Goal: Information Seeking & Learning: Learn about a topic

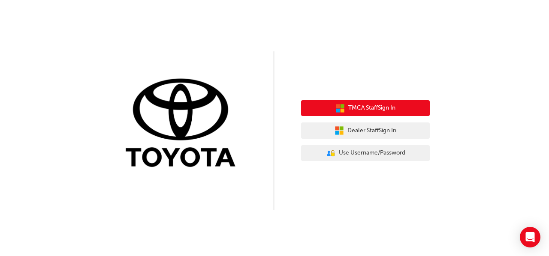
click at [371, 111] on span "TMCA Staff Sign In" at bounding box center [371, 108] width 47 height 10
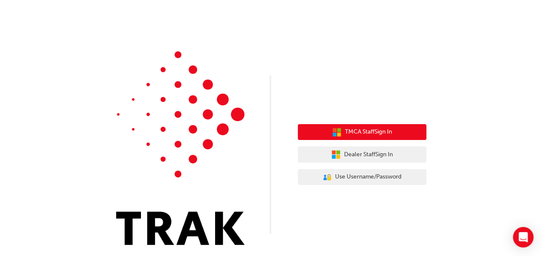
click at [376, 132] on span "TMCA Staff Sign In" at bounding box center [368, 132] width 47 height 10
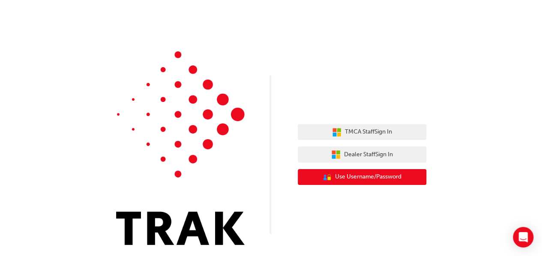
click at [362, 178] on span "Use Username/Password" at bounding box center [368, 177] width 66 height 10
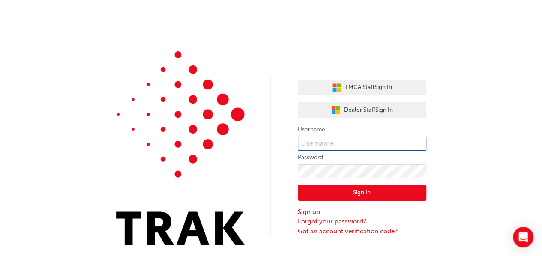
click at [331, 146] on input "text" at bounding box center [362, 144] width 129 height 15
paste input "George.Masa"
type input "George.Masa"
click at [358, 187] on button "Sign In" at bounding box center [362, 193] width 129 height 16
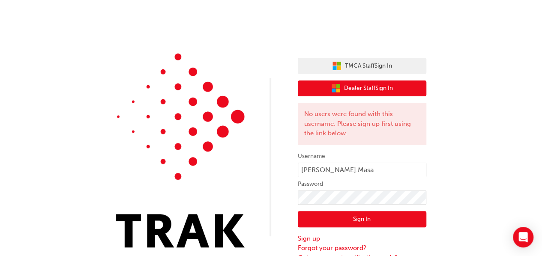
click at [377, 89] on span "Dealer Staff Sign In" at bounding box center [368, 89] width 49 height 10
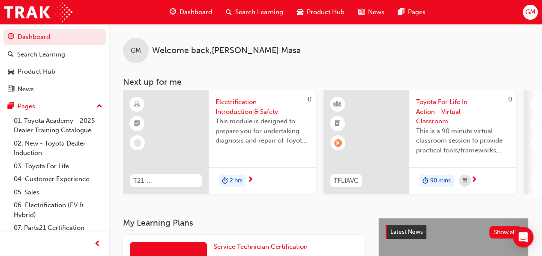
click at [475, 179] on span "next-icon" at bounding box center [474, 181] width 6 height 8
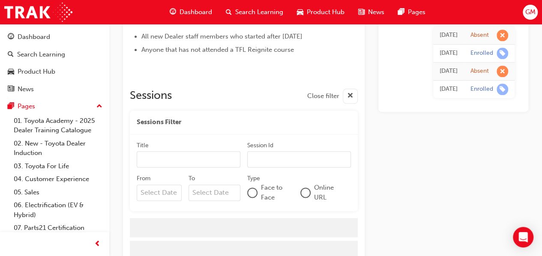
scroll to position [532, 0]
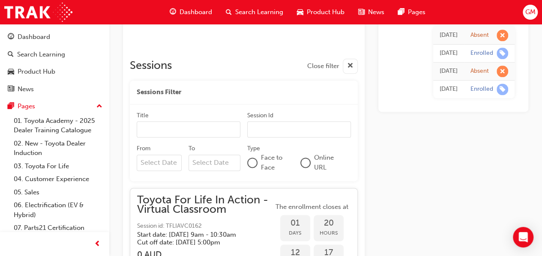
click at [200, 9] on span "Dashboard" at bounding box center [196, 12] width 33 height 10
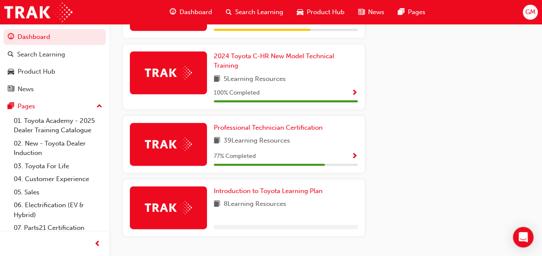
scroll to position [477, 0]
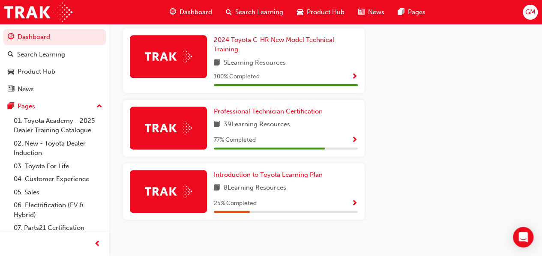
click at [355, 137] on span "Show Progress" at bounding box center [355, 141] width 6 height 8
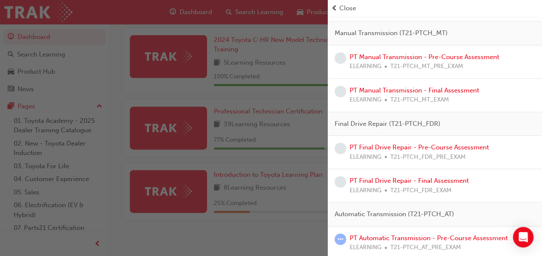
scroll to position [450, 0]
click at [335, 9] on span "prev-icon" at bounding box center [334, 8] width 6 height 10
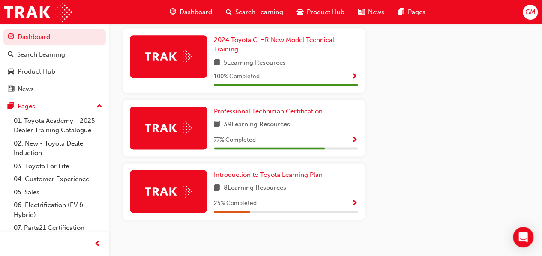
click at [353, 200] on span "Show Progress" at bounding box center [355, 204] width 6 height 8
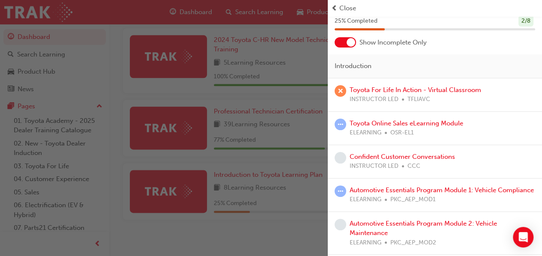
scroll to position [43, 0]
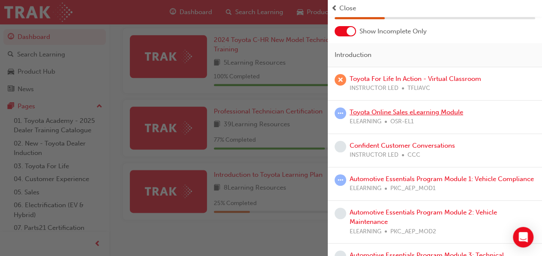
click at [406, 112] on link "Toyota Online Sales eLearning Module" at bounding box center [407, 112] width 114 height 8
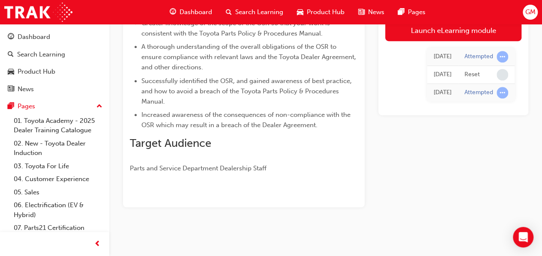
scroll to position [195, 0]
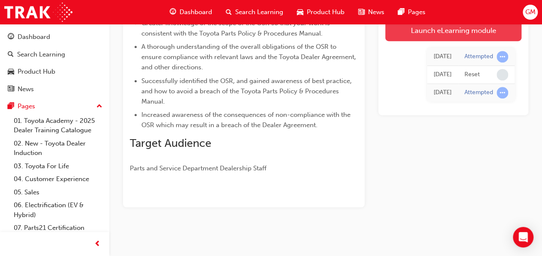
click at [457, 31] on link "Launch eLearning module" at bounding box center [453, 30] width 136 height 21
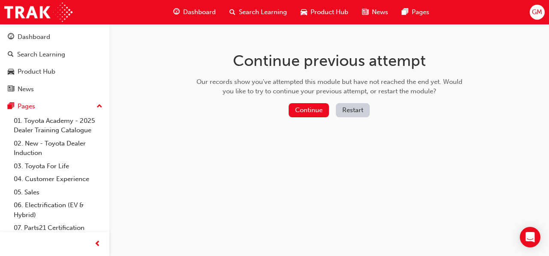
click at [351, 109] on button "Restart" at bounding box center [353, 110] width 34 height 14
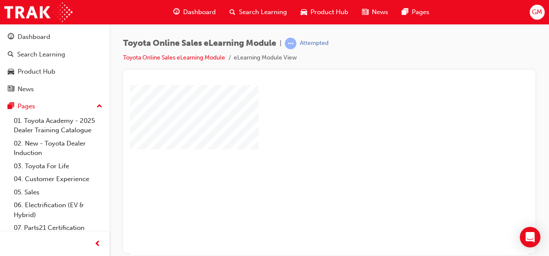
click at [304, 145] on div "play" at bounding box center [304, 145] width 0 height 0
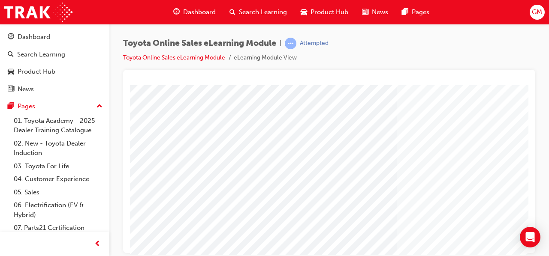
scroll to position [158, 0]
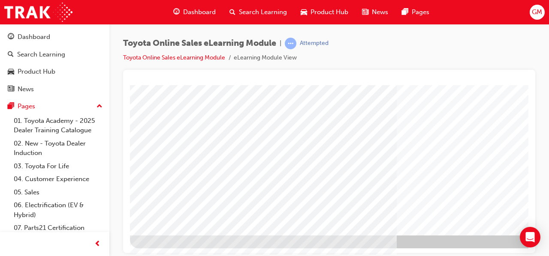
click at [542, 159] on div "Toyota Online Sales eLearning Module | Attempted Toyota Online Sales eLearning …" at bounding box center [328, 129] width 439 height 211
drag, startPoint x: 525, startPoint y: 194, endPoint x: 658, endPoint y: 302, distance: 172.2
drag, startPoint x: 534, startPoint y: 80, endPoint x: 535, endPoint y: 62, distance: 18.1
click at [535, 64] on div "Toyota Online Sales eLearning Module | Attempted Toyota Online Sales eLearning …" at bounding box center [328, 129] width 439 height 211
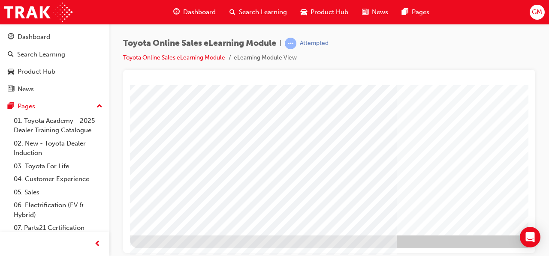
click at [194, 57] on link "Toyota Online Sales eLearning Module" at bounding box center [174, 57] width 102 height 7
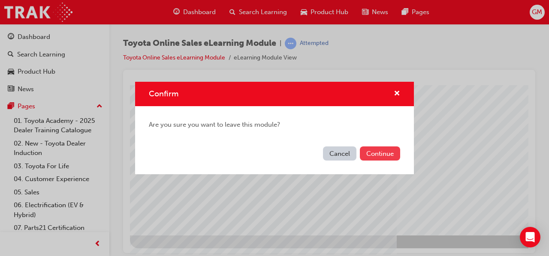
click at [383, 152] on button "Continue" at bounding box center [380, 154] width 40 height 14
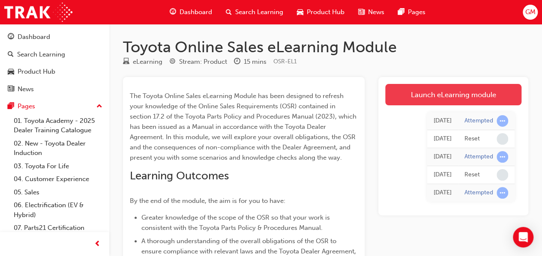
click at [433, 99] on link "Launch eLearning module" at bounding box center [453, 94] width 136 height 21
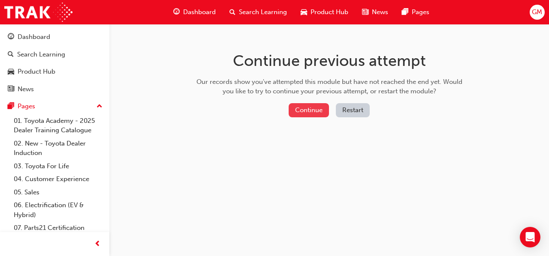
click at [315, 113] on button "Continue" at bounding box center [308, 110] width 40 height 14
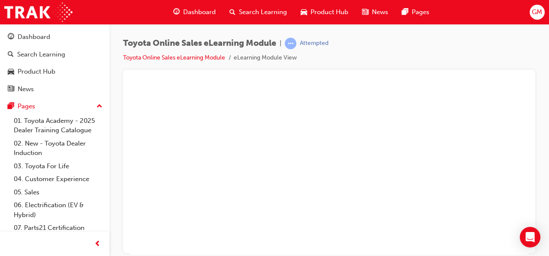
scroll to position [72, 0]
click at [304, 72] on div "play" at bounding box center [304, 72] width 0 height 0
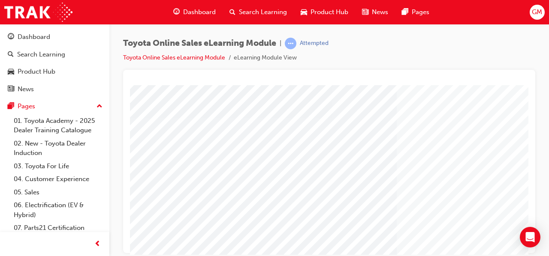
scroll to position [158, 0]
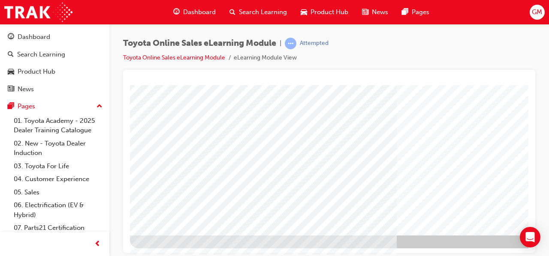
click at [548, 137] on div "Toyota Online Sales eLearning Module | Attempted Toyota Online Sales eLearning …" at bounding box center [328, 129] width 439 height 211
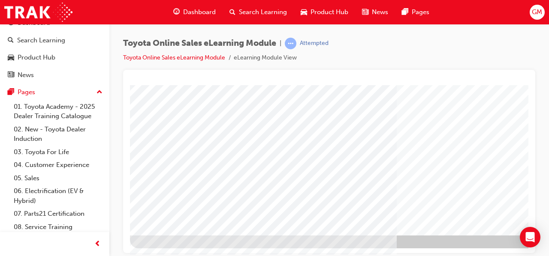
scroll to position [9, 0]
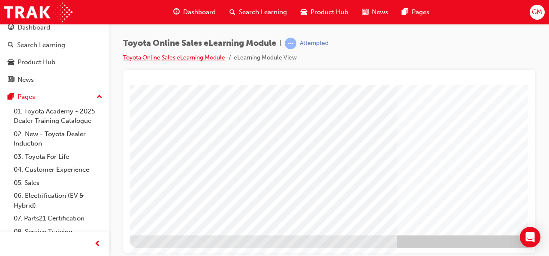
click at [136, 56] on link "Toyota Online Sales eLearning Module" at bounding box center [174, 57] width 102 height 7
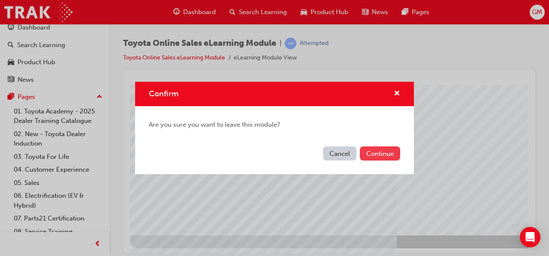
click at [370, 158] on button "Continue" at bounding box center [380, 154] width 40 height 14
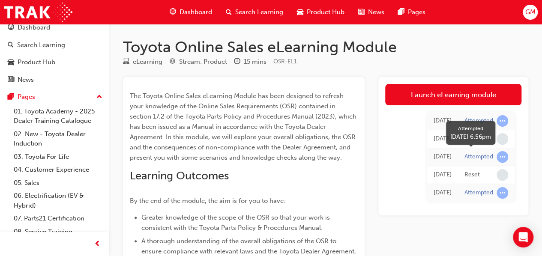
click at [500, 155] on span "learningRecordVerb_ATTEMPT-icon" at bounding box center [503, 157] width 12 height 12
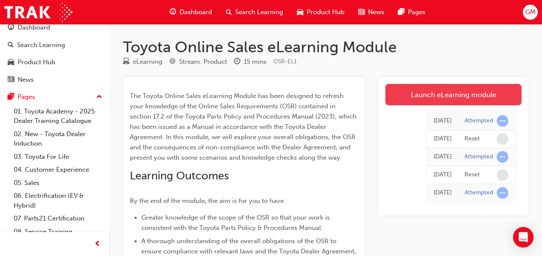
click at [436, 93] on link "Launch eLearning module" at bounding box center [453, 94] width 136 height 21
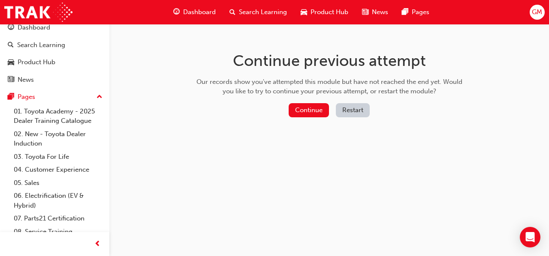
click at [358, 113] on button "Restart" at bounding box center [353, 110] width 34 height 14
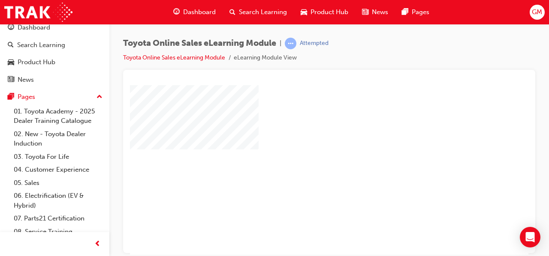
click at [255, 60] on li "eLearning Module View" at bounding box center [265, 58] width 63 height 10
click at [194, 56] on link "Toyota Online Sales eLearning Module" at bounding box center [174, 57] width 102 height 7
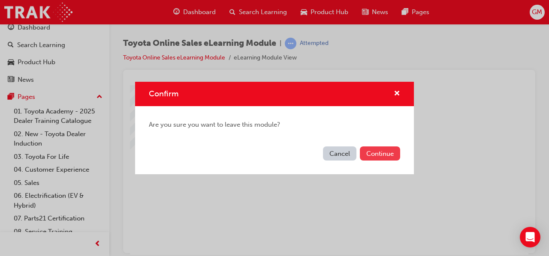
click at [382, 150] on button "Continue" at bounding box center [380, 154] width 40 height 14
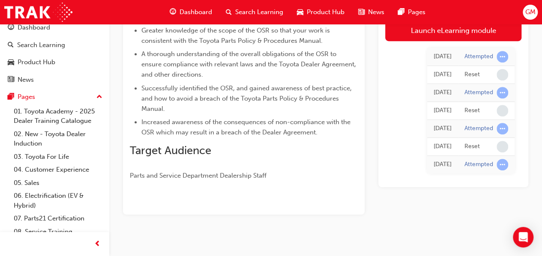
scroll to position [195, 0]
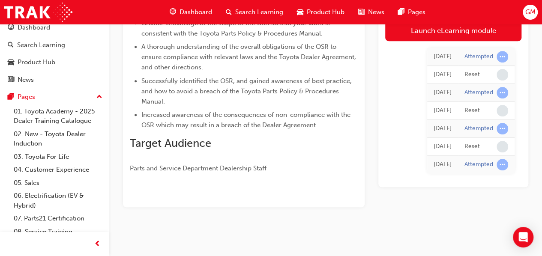
click at [248, 171] on span "Parts and Service Department Dealership Staff" at bounding box center [198, 169] width 137 height 8
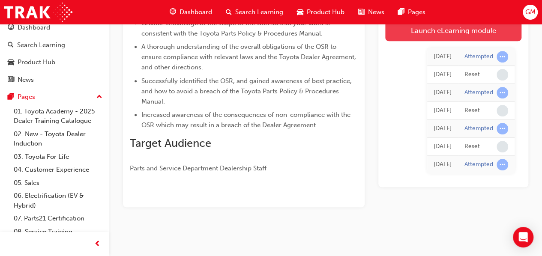
click at [447, 29] on link "Launch eLearning module" at bounding box center [453, 30] width 136 height 21
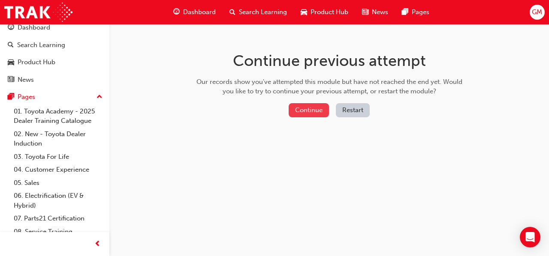
click at [305, 111] on button "Continue" at bounding box center [308, 110] width 40 height 14
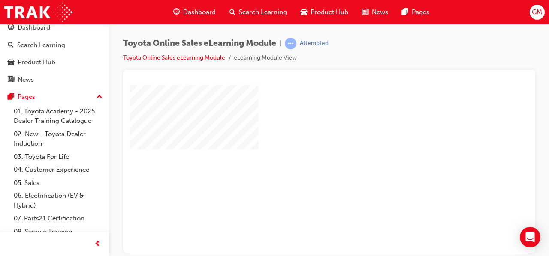
click at [304, 145] on div "play" at bounding box center [304, 145] width 0 height 0
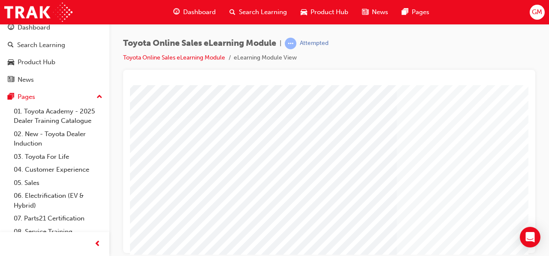
scroll to position [158, 0]
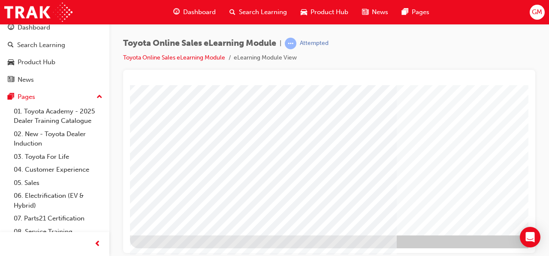
click at [519, 84] on div at bounding box center [329, 81] width 398 height 9
drag, startPoint x: 518, startPoint y: 86, endPoint x: 505, endPoint y: 117, distance: 34.0
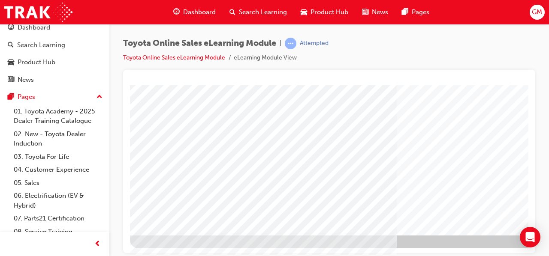
drag, startPoint x: 320, startPoint y: 128, endPoint x: 311, endPoint y: 135, distance: 11.6
drag, startPoint x: 289, startPoint y: 146, endPoint x: 340, endPoint y: 130, distance: 53.8
drag, startPoint x: 333, startPoint y: 135, endPoint x: 247, endPoint y: 140, distance: 86.3
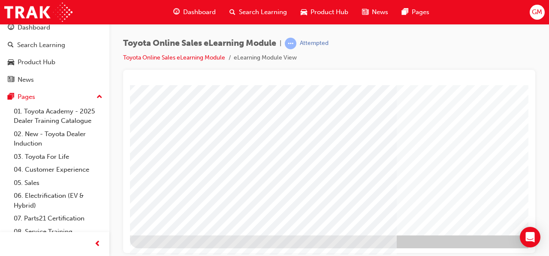
drag, startPoint x: 222, startPoint y: 122, endPoint x: 135, endPoint y: 152, distance: 92.3
drag, startPoint x: 260, startPoint y: 252, endPoint x: 159, endPoint y: 210, distance: 109.5
drag, startPoint x: 294, startPoint y: 202, endPoint x: 317, endPoint y: 193, distance: 24.4
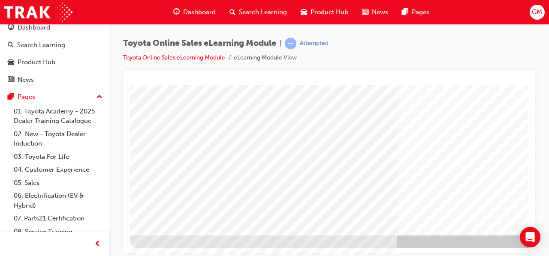
click at [309, 196] on div "Cover page" at bounding box center [421, 81] width 583 height 309
drag, startPoint x: 524, startPoint y: 212, endPoint x: 674, endPoint y: 288, distance: 168.7
click at [545, 207] on div "Toyota Online Sales eLearning Module | Attempted Toyota Online Sales eLearning …" at bounding box center [328, 129] width 439 height 211
drag, startPoint x: 546, startPoint y: 211, endPoint x: 548, endPoint y: 236, distance: 25.0
click at [548, 236] on div "Toyota Online Sales eLearning Module | Attempted Toyota Online Sales eLearning …" at bounding box center [274, 128] width 549 height 256
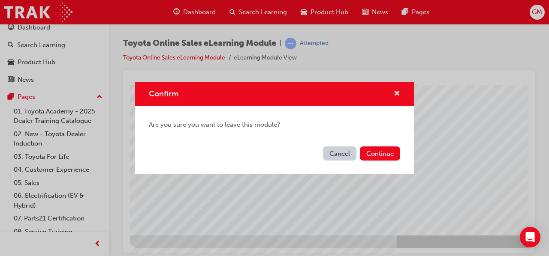
click at [200, 10] on div "Confirm Are you sure you want to leave this module? Cancel Continue" at bounding box center [274, 128] width 549 height 256
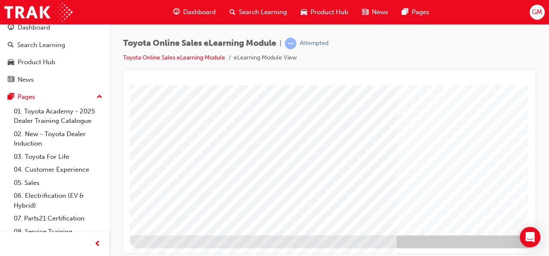
click at [197, 10] on span "Dashboard" at bounding box center [199, 12] width 33 height 10
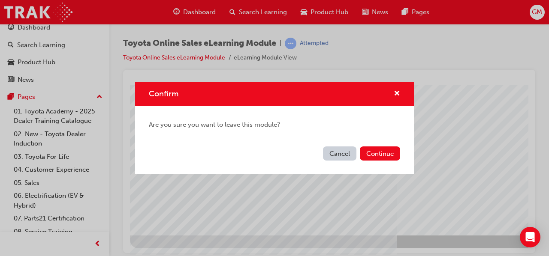
click at [346, 157] on button "Cancel" at bounding box center [339, 154] width 33 height 14
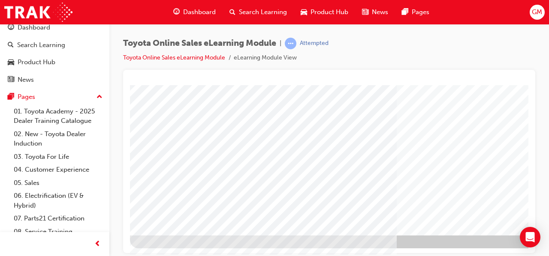
click at [199, 11] on span "Dashboard" at bounding box center [199, 12] width 33 height 10
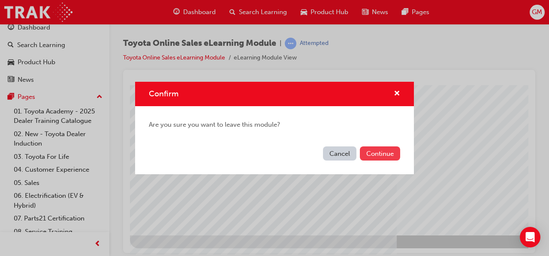
click at [380, 156] on button "Continue" at bounding box center [380, 154] width 40 height 14
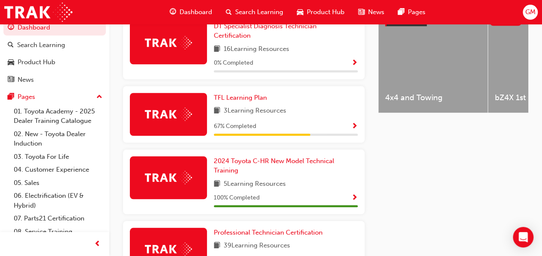
scroll to position [386, 0]
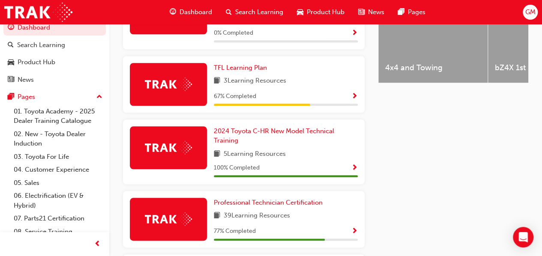
click at [352, 93] on span "Show Progress" at bounding box center [355, 97] width 6 height 8
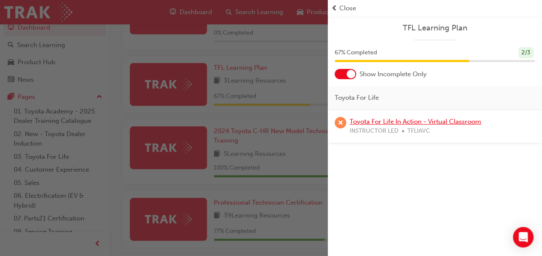
click at [403, 120] on link "Toyota For Life In Action - Virtual Classroom" at bounding box center [416, 122] width 132 height 8
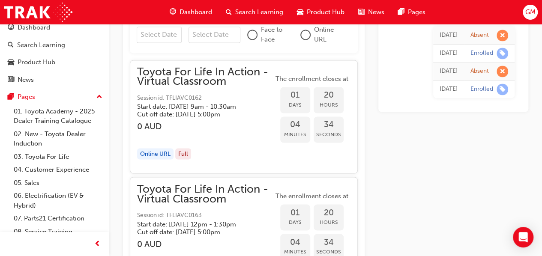
scroll to position [634, 0]
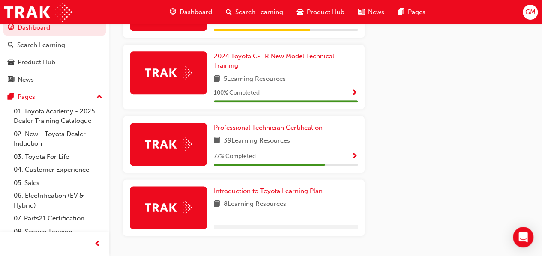
scroll to position [477, 0]
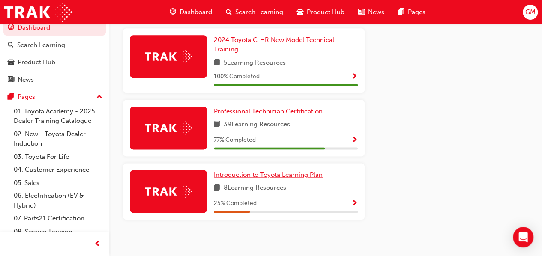
click at [279, 174] on link "Introduction to Toyota Learning Plan" at bounding box center [270, 175] width 112 height 10
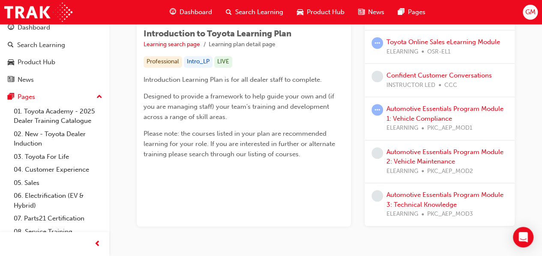
scroll to position [171, 0]
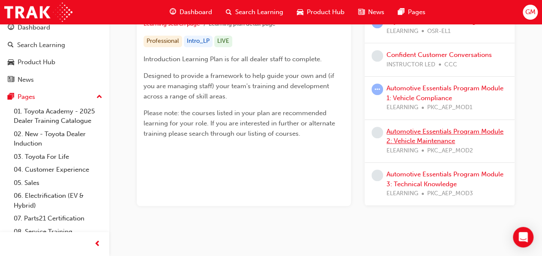
click at [415, 134] on link "Automotive Essentials Program Module 2: Vehicle Maintenance" at bounding box center [445, 137] width 117 height 18
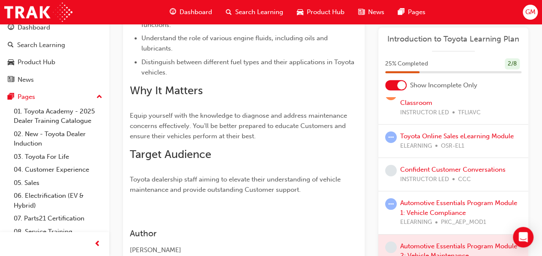
scroll to position [90, 0]
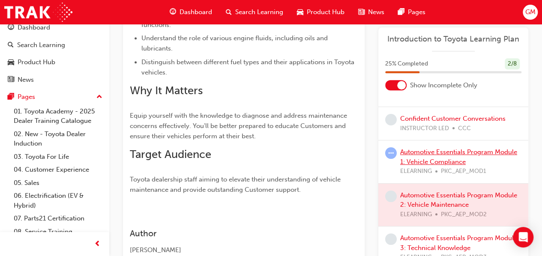
click at [439, 159] on link "Automotive Essentials Program Module 1: Vehicle Compliance" at bounding box center [458, 157] width 117 height 18
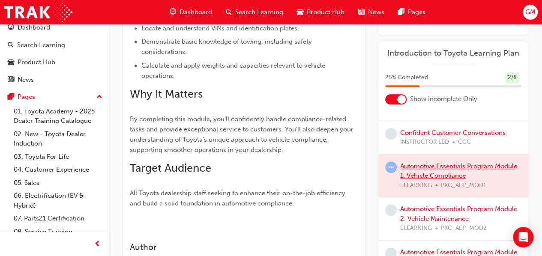
scroll to position [271, 0]
click at [449, 167] on div at bounding box center [454, 175] width 150 height 43
click at [445, 165] on div at bounding box center [454, 175] width 150 height 43
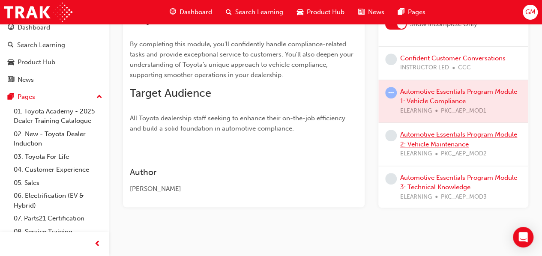
click at [431, 135] on link "Automotive Essentials Program Module 2: Vehicle Maintenance" at bounding box center [458, 140] width 117 height 18
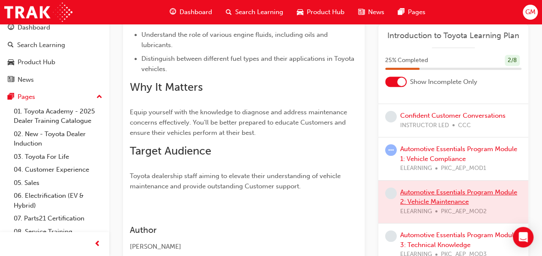
scroll to position [404, 0]
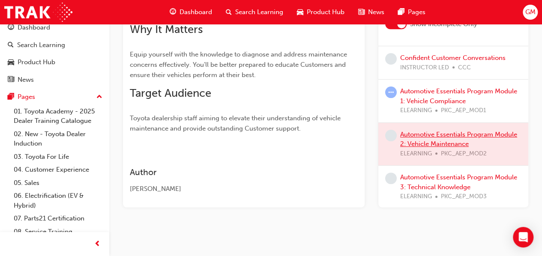
click at [431, 135] on div at bounding box center [454, 144] width 150 height 43
click at [428, 95] on div "Automotive Essentials Program Module 1: Vehicle Compliance ELEARNING PKC_AEP_MO…" at bounding box center [460, 101] width 121 height 29
click at [425, 91] on link "Automotive Essentials Program Module 1: Vehicle Compliance" at bounding box center [458, 96] width 117 height 18
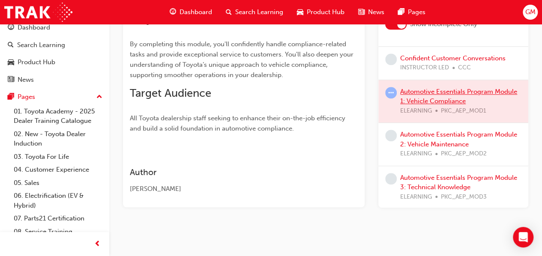
scroll to position [333, 0]
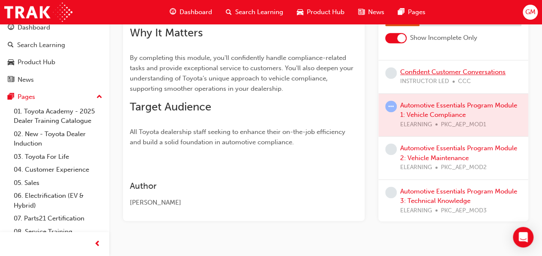
click at [421, 69] on link "Confident Customer Conversations" at bounding box center [452, 72] width 105 height 8
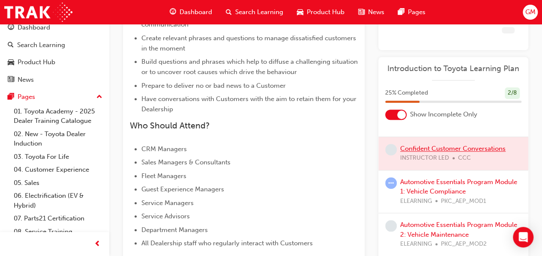
scroll to position [314, 0]
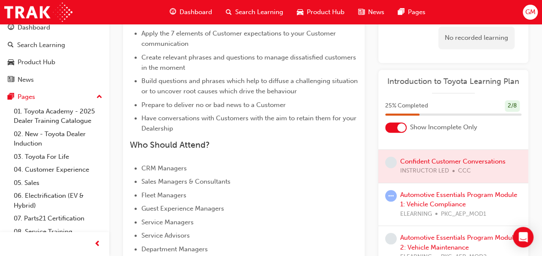
click at [439, 157] on div at bounding box center [454, 166] width 150 height 33
click at [439, 159] on div at bounding box center [454, 166] width 150 height 33
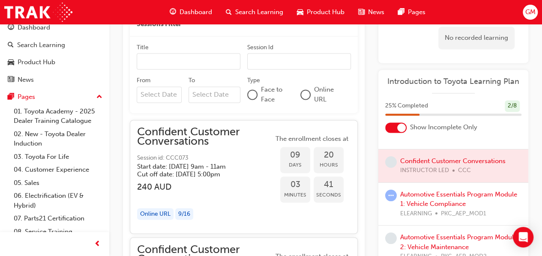
scroll to position [571, 0]
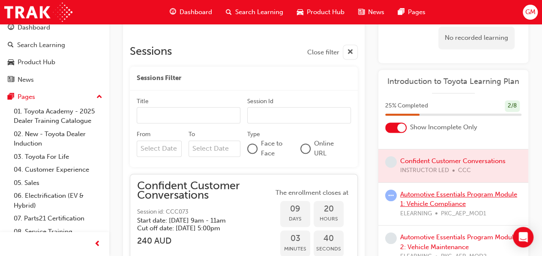
click at [416, 194] on link "Automotive Essentials Program Module 1: Vehicle Compliance" at bounding box center [458, 200] width 117 height 18
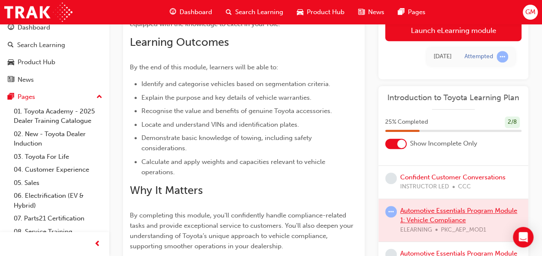
scroll to position [3, 0]
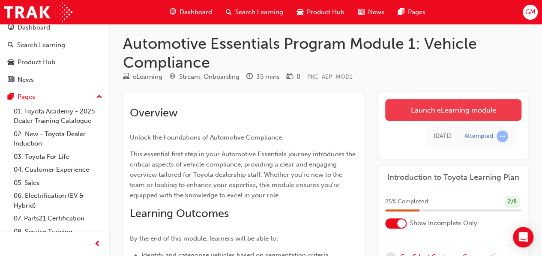
click at [454, 110] on link "Launch eLearning module" at bounding box center [453, 109] width 136 height 21
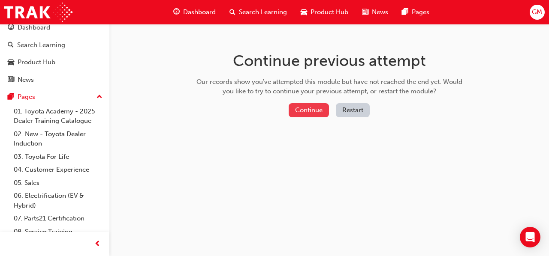
click at [320, 108] on button "Continue" at bounding box center [308, 110] width 40 height 14
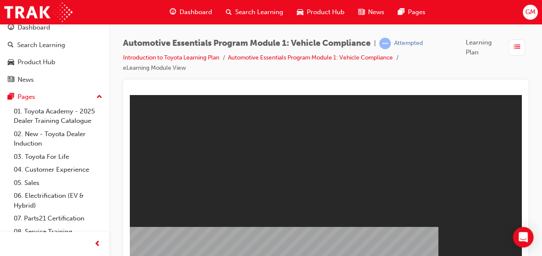
scroll to position [8, 0]
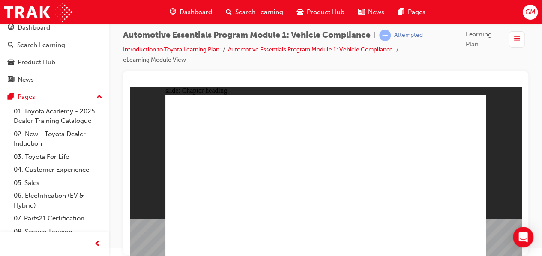
click at [520, 205] on div "slide: Chapter heading 4 Rectangle 1 VIN & Identification Plates Click next to …" at bounding box center [326, 172] width 392 height 170
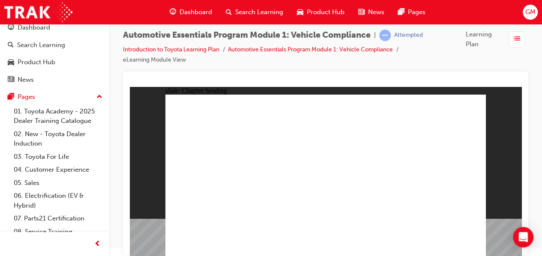
click at [124, 232] on div at bounding box center [326, 163] width 406 height 183
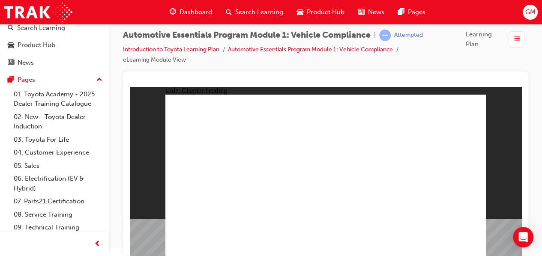
scroll to position [44, 0]
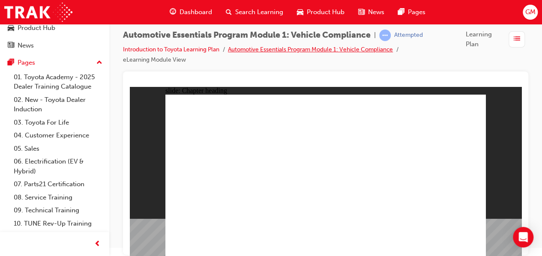
click at [292, 48] on link "Automotive Essentials Program Module 1: Vehicle Compliance" at bounding box center [310, 49] width 165 height 7
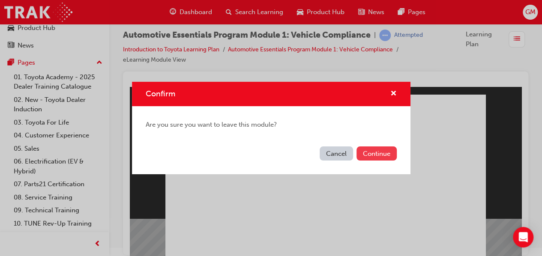
click at [379, 156] on button "Continue" at bounding box center [377, 154] width 40 height 14
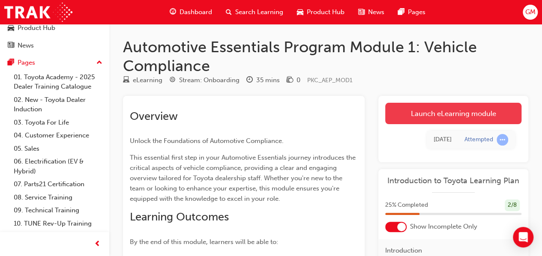
click at [448, 110] on link "Launch eLearning module" at bounding box center [453, 113] width 136 height 21
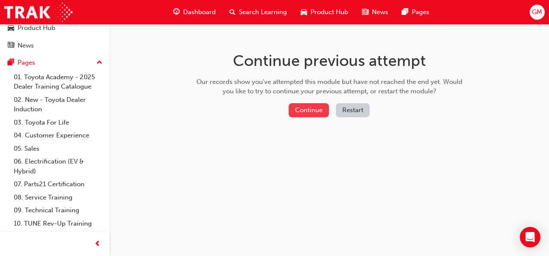
click at [300, 113] on button "Continue" at bounding box center [308, 110] width 40 height 14
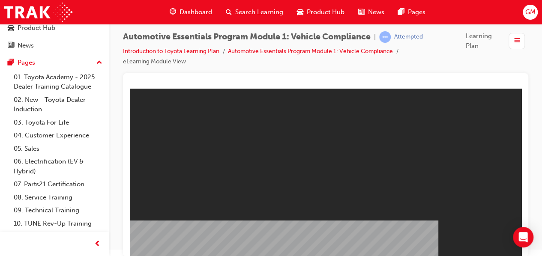
scroll to position [8, 0]
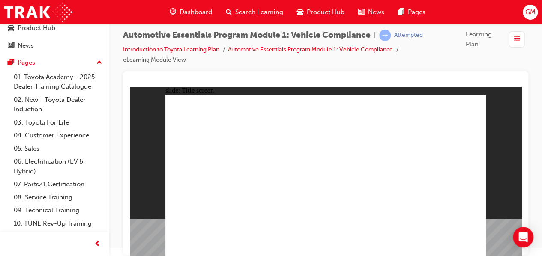
click at [482, 67] on div "Automotive Essentials Program Module 1: Vehicle Compliance | Attempted Introduc…" at bounding box center [326, 51] width 406 height 42
click at [508, 210] on div "slide: Title screen Oval 1 Automotive Essentials Program eLearning Module 1 Veh…" at bounding box center [326, 172] width 392 height 170
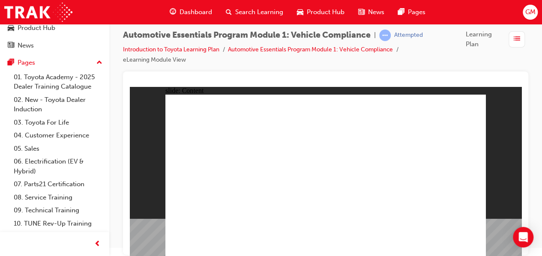
drag, startPoint x: 376, startPoint y: 196, endPoint x: 391, endPoint y: 183, distance: 19.1
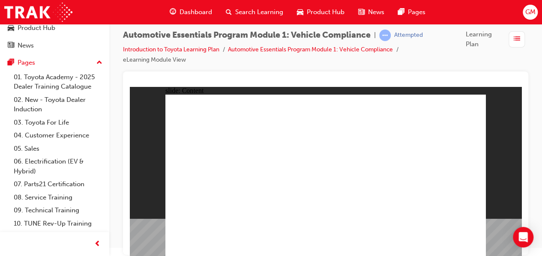
drag, startPoint x: 476, startPoint y: 100, endPoint x: 471, endPoint y: 105, distance: 6.7
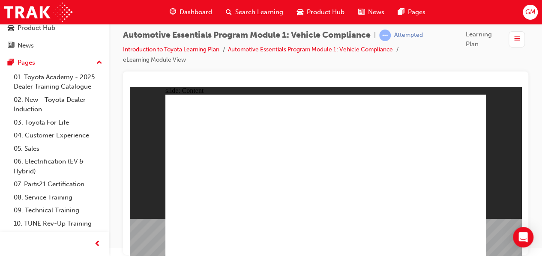
click at [518, 230] on div "Open Intercom Messenger" at bounding box center [523, 237] width 23 height 23
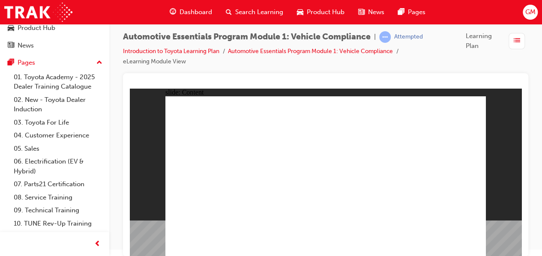
scroll to position [8, 0]
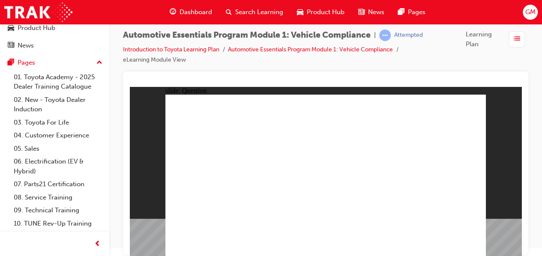
radio input "true"
click at [536, 210] on div "Automotive Essentials Program Module 1: Vehicle Compliance | Attempted Introduc…" at bounding box center [325, 121] width 433 height 211
click at [514, 205] on div "slide: Question Rectangle 1 Light Trucks Heavy Trucks Passenger Sports Utility …" at bounding box center [326, 172] width 392 height 170
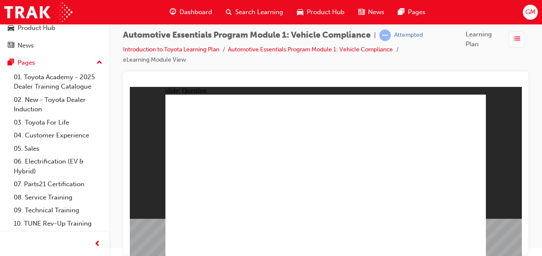
radio input "true"
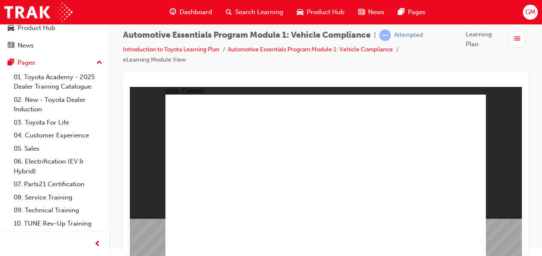
drag, startPoint x: 328, startPoint y: 235, endPoint x: 304, endPoint y: 235, distance: 24.4
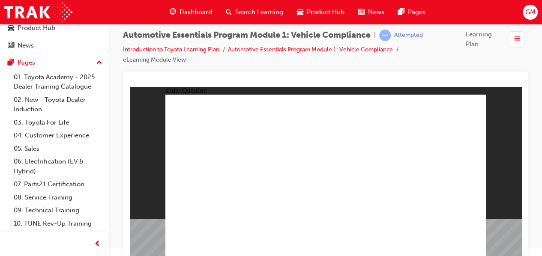
radio input "true"
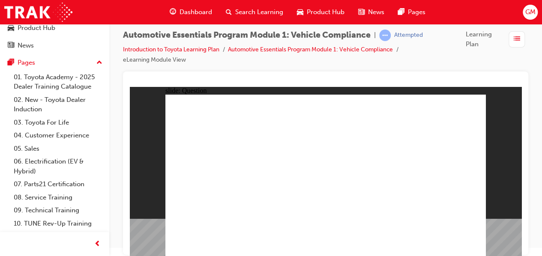
radio input "true"
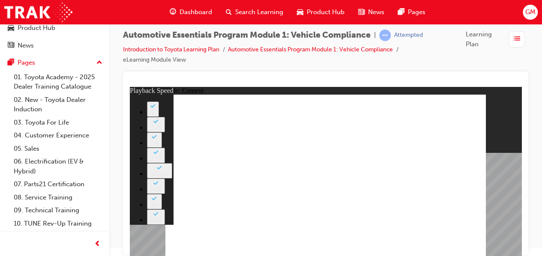
type input "43"
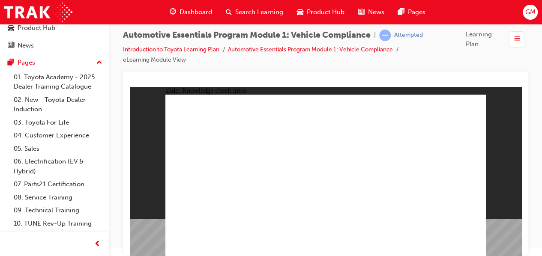
radio input "true"
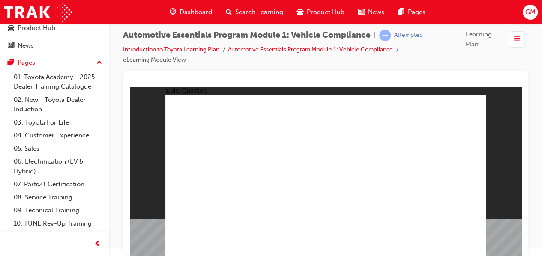
radio input "true"
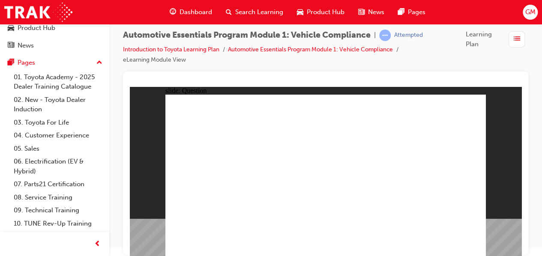
radio input "true"
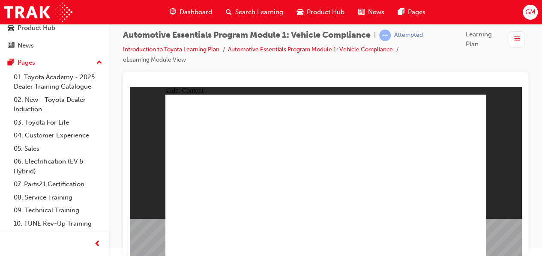
drag, startPoint x: 431, startPoint y: 200, endPoint x: 415, endPoint y: 203, distance: 17.1
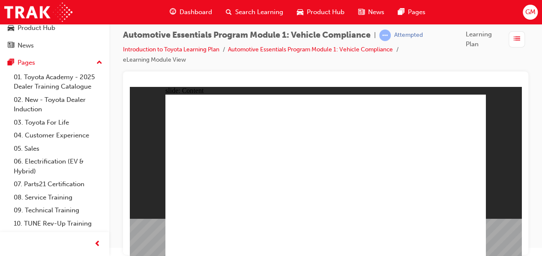
drag, startPoint x: 466, startPoint y: 102, endPoint x: 471, endPoint y: 100, distance: 6.0
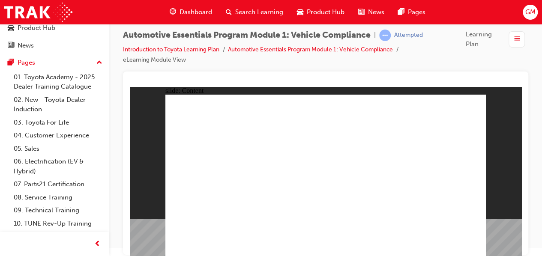
drag, startPoint x: 387, startPoint y: 123, endPoint x: 392, endPoint y: 124, distance: 5.4
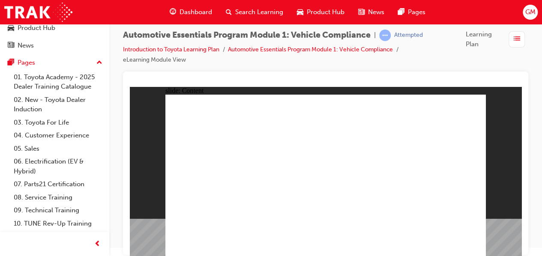
radio input "true"
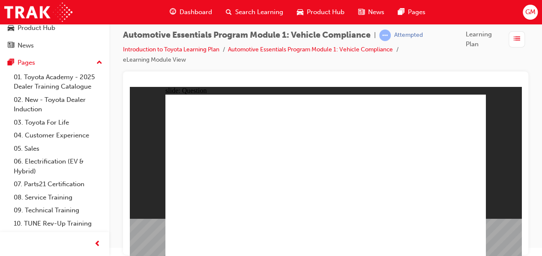
radio input "true"
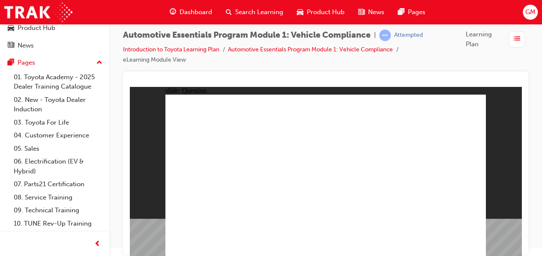
radio input "true"
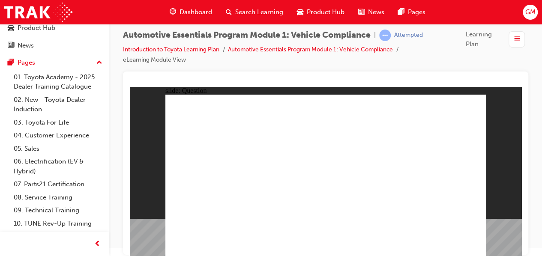
radio input "true"
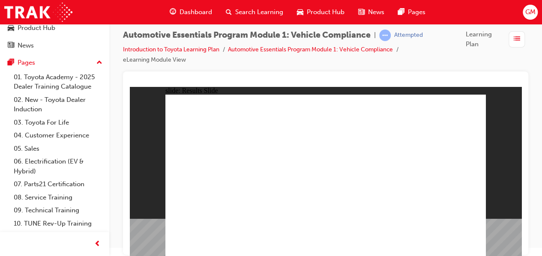
radio input "true"
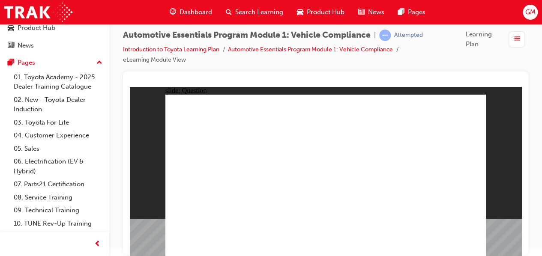
radio input "true"
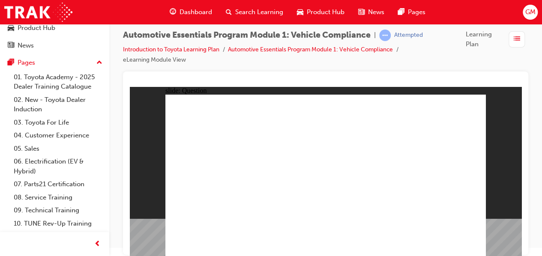
radio input "true"
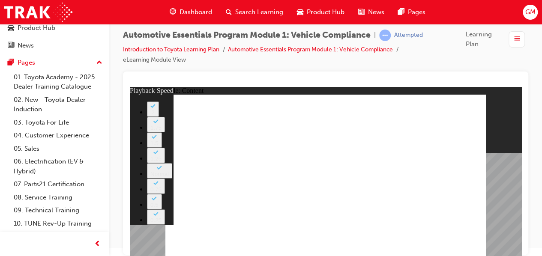
type input "3"
type input "0"
type input "35"
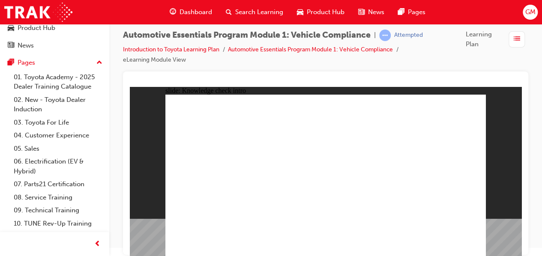
radio input "true"
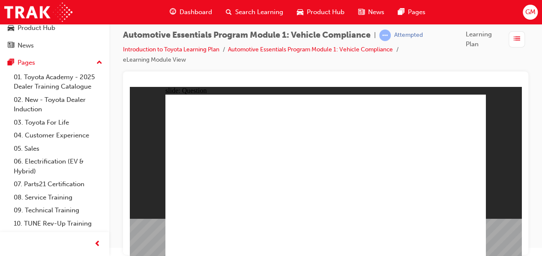
radio input "true"
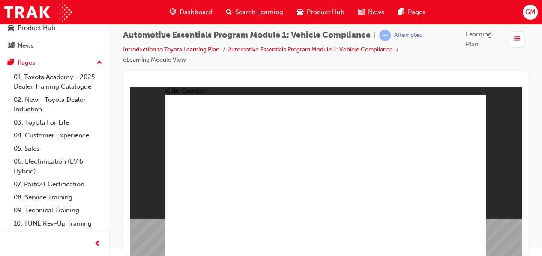
radio input "true"
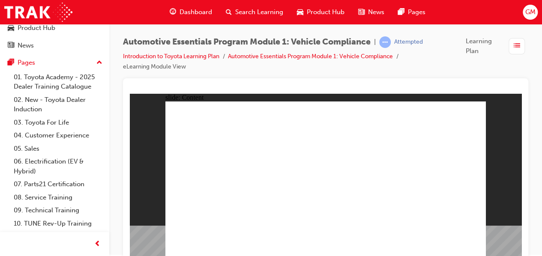
scroll to position [0, 0]
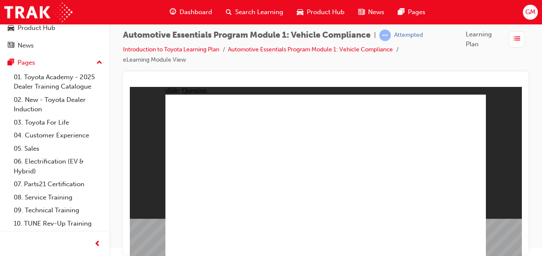
radio input "true"
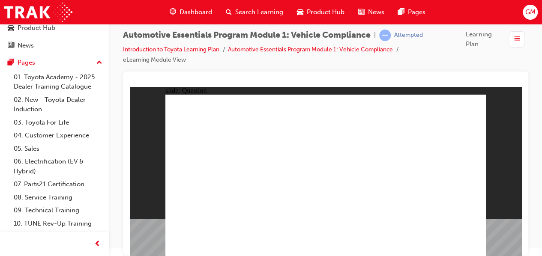
radio input "true"
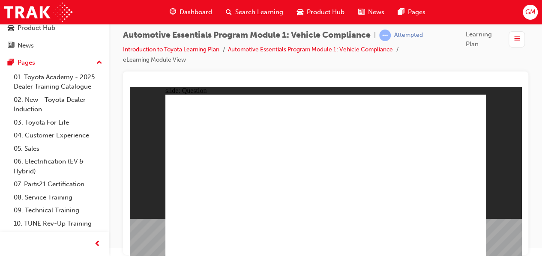
radio input "true"
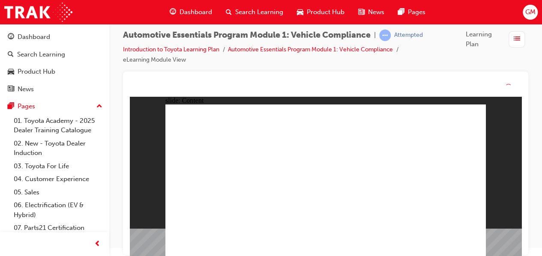
scroll to position [44, 0]
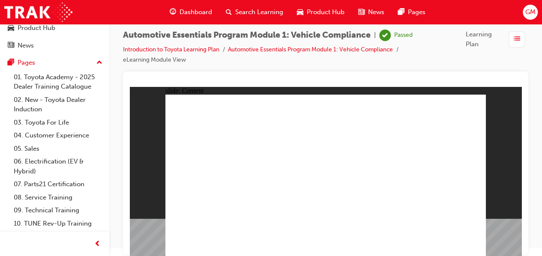
click at [191, 9] on span "Dashboard" at bounding box center [196, 12] width 33 height 10
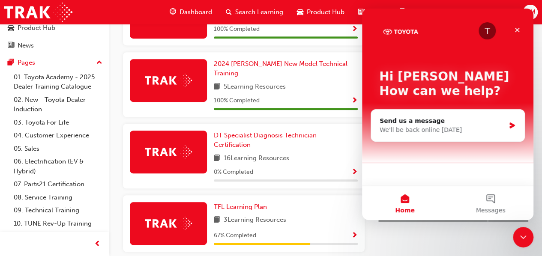
scroll to position [265, 0]
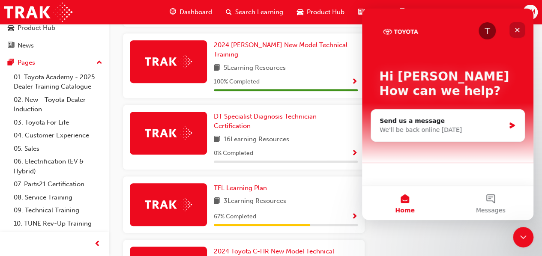
click at [515, 27] on icon "Close" at bounding box center [517, 30] width 7 height 7
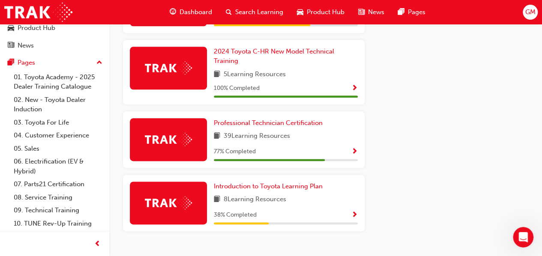
scroll to position [477, 0]
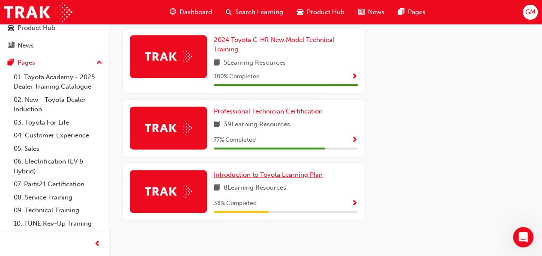
click at [297, 173] on link "Introduction to Toyota Learning Plan" at bounding box center [270, 175] width 112 height 10
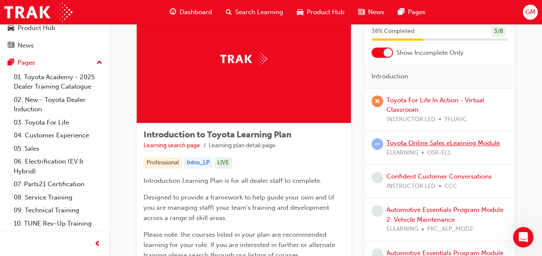
scroll to position [86, 0]
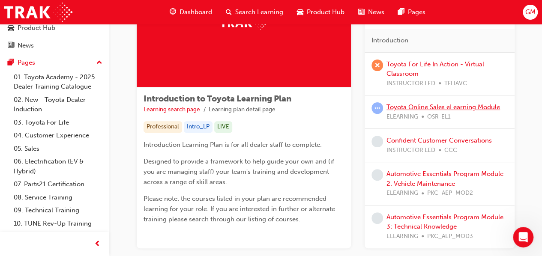
click at [418, 107] on link "Toyota Online Sales eLearning Module" at bounding box center [444, 107] width 114 height 8
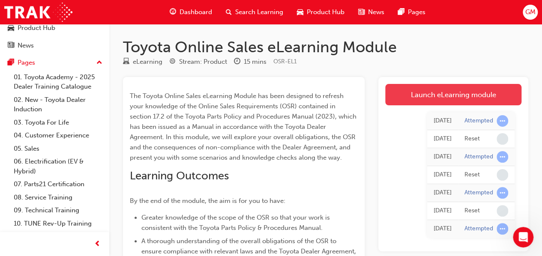
click at [423, 99] on link "Launch eLearning module" at bounding box center [453, 94] width 136 height 21
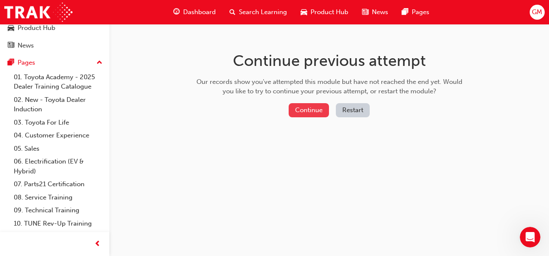
click at [312, 112] on button "Continue" at bounding box center [308, 110] width 40 height 14
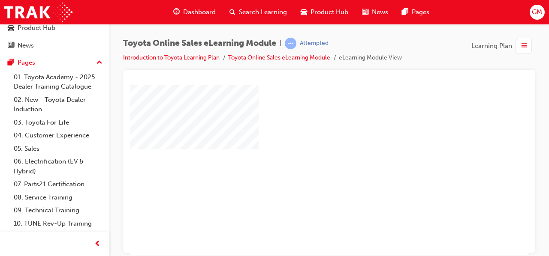
click at [304, 145] on div "play" at bounding box center [304, 145] width 0 height 0
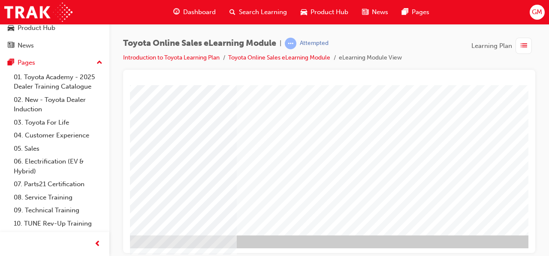
scroll to position [158, 191]
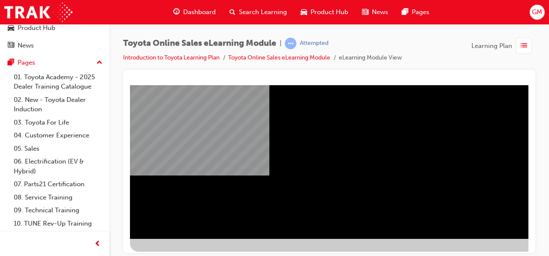
scroll to position [158, 0]
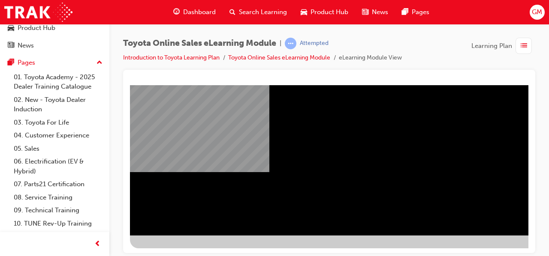
click at [517, 243] on div at bounding box center [421, 87] width 583 height 321
drag, startPoint x: 511, startPoint y: 241, endPoint x: 434, endPoint y: 244, distance: 76.4
click at [412, 237] on div at bounding box center [421, 87] width 583 height 321
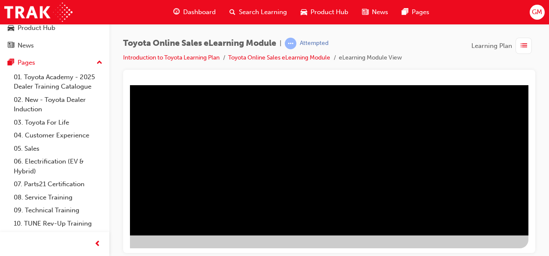
scroll to position [158, 191]
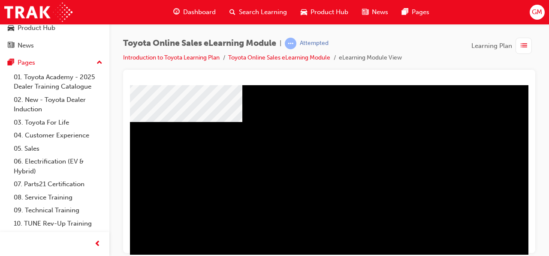
scroll to position [158, 0]
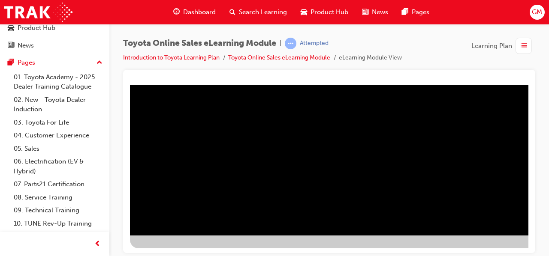
click at [514, 244] on div at bounding box center [421, 87] width 583 height 321
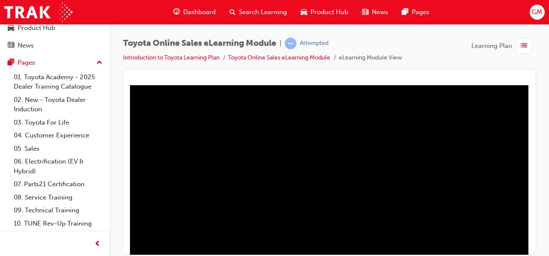
scroll to position [158, 191]
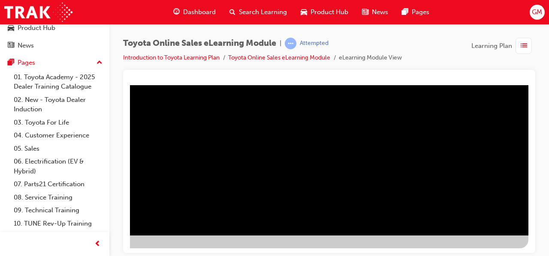
click at [518, 247] on div "multistate" at bounding box center [236, 87] width 583 height 321
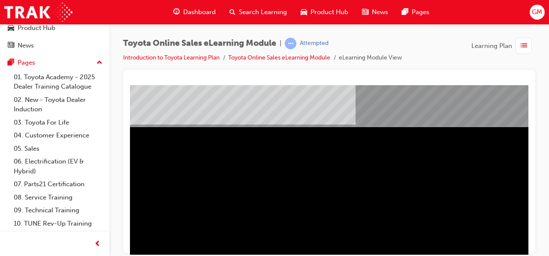
scroll to position [0, 191]
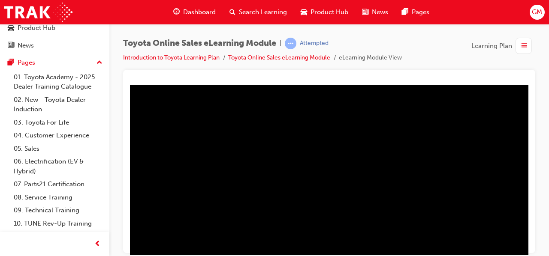
scroll to position [86, 191]
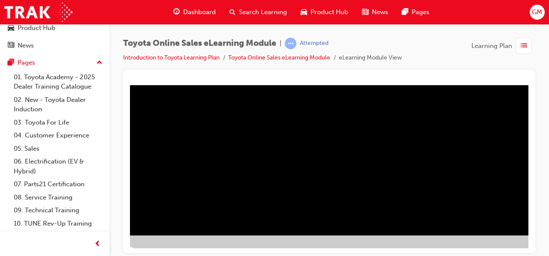
scroll to position [158, 0]
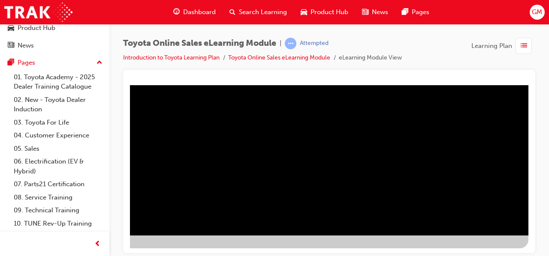
drag, startPoint x: 372, startPoint y: 249, endPoint x: 659, endPoint y: 322, distance: 296.8
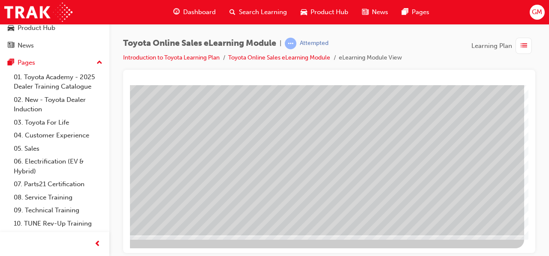
scroll to position [0, 0]
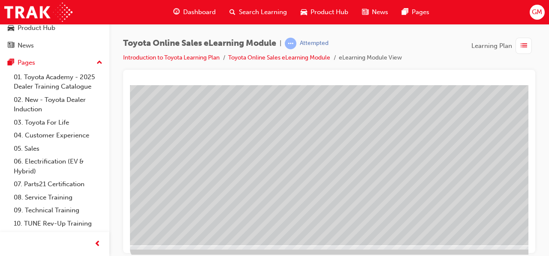
scroll to position [158, 0]
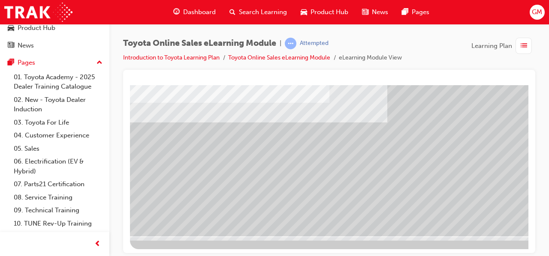
scroll to position [158, 0]
drag, startPoint x: 363, startPoint y: 247, endPoint x: 392, endPoint y: 251, distance: 29.0
click at [448, 237] on div at bounding box center [421, 87] width 583 height 321
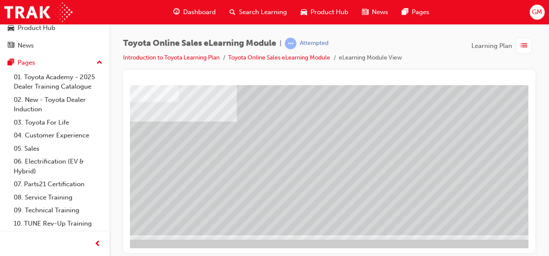
scroll to position [158, 191]
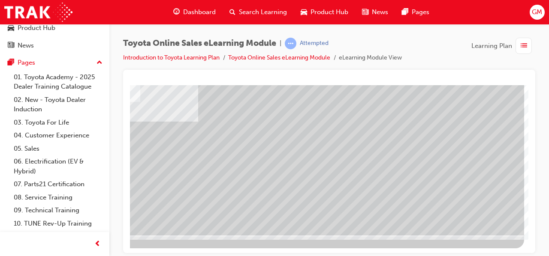
drag, startPoint x: 511, startPoint y: 340, endPoint x: 664, endPoint y: 333, distance: 153.2
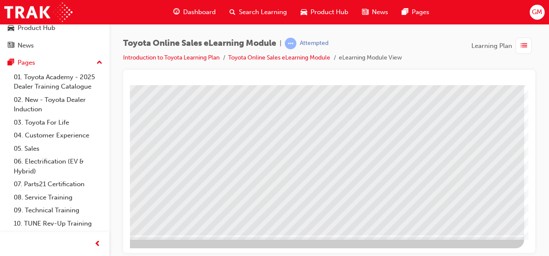
scroll to position [0, 0]
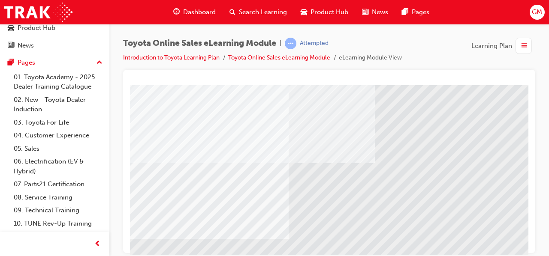
scroll to position [129, 0]
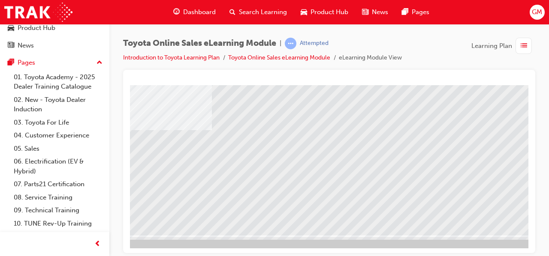
scroll to position [158, 191]
drag, startPoint x: 382, startPoint y: 248, endPoint x: 660, endPoint y: 319, distance: 286.4
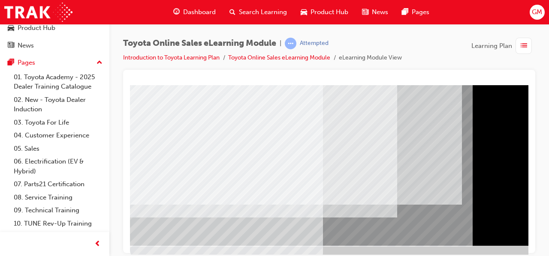
scroll to position [158, 0]
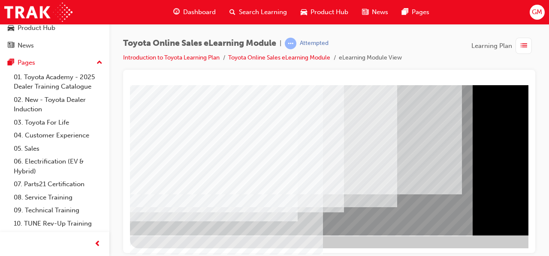
drag, startPoint x: 326, startPoint y: 245, endPoint x: 383, endPoint y: 243, distance: 57.5
click at [383, 243] on div at bounding box center [421, 87] width 583 height 321
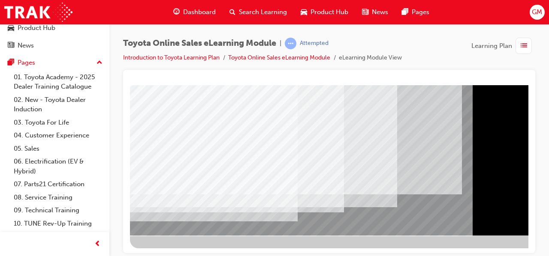
scroll to position [72, 0]
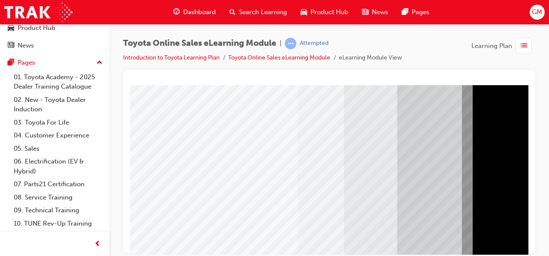
drag, startPoint x: 170, startPoint y: 176, endPoint x: 171, endPoint y: 167, distance: 8.6
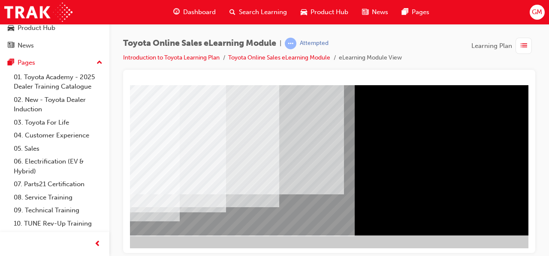
scroll to position [158, 191]
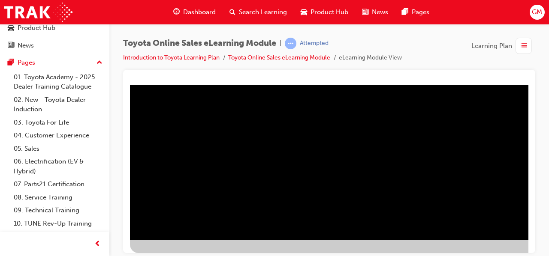
scroll to position [158, 0]
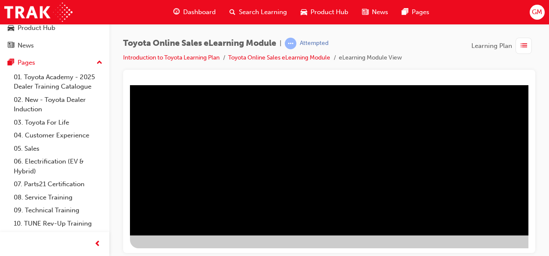
drag, startPoint x: 279, startPoint y: 246, endPoint x: 398, endPoint y: 243, distance: 119.2
click at [398, 243] on div at bounding box center [421, 87] width 583 height 321
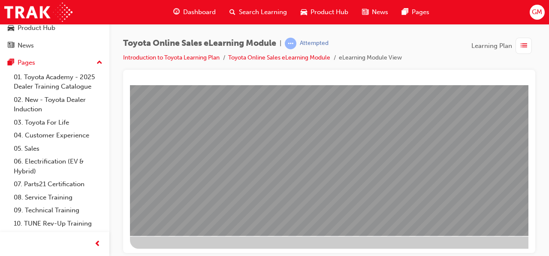
scroll to position [158, 0]
drag, startPoint x: 318, startPoint y: 142, endPoint x: 363, endPoint y: 133, distance: 45.0
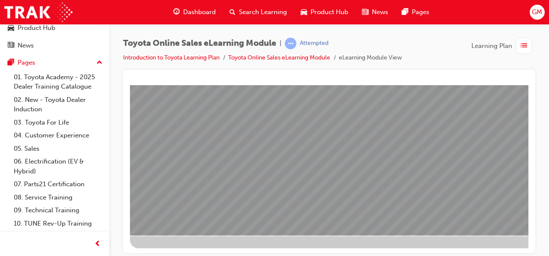
drag, startPoint x: 378, startPoint y: 148, endPoint x: 395, endPoint y: 147, distance: 17.2
drag, startPoint x: 450, startPoint y: 133, endPoint x: 455, endPoint y: 133, distance: 5.1
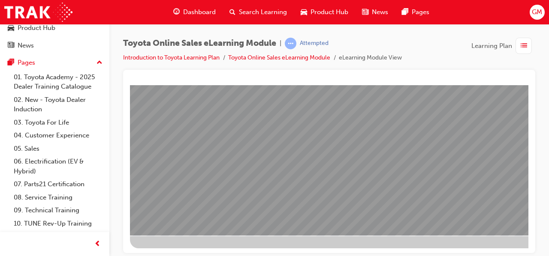
click at [529, 133] on div at bounding box center [329, 161] width 412 height 183
drag, startPoint x: 387, startPoint y: 249, endPoint x: 663, endPoint y: 327, distance: 287.2
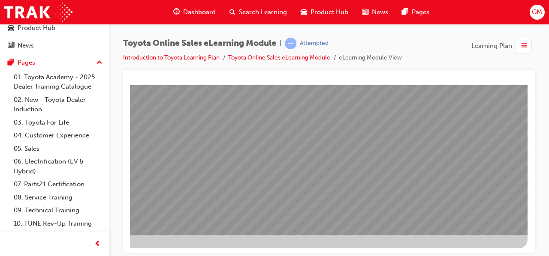
drag, startPoint x: 391, startPoint y: 146, endPoint x: 430, endPoint y: 135, distance: 40.9
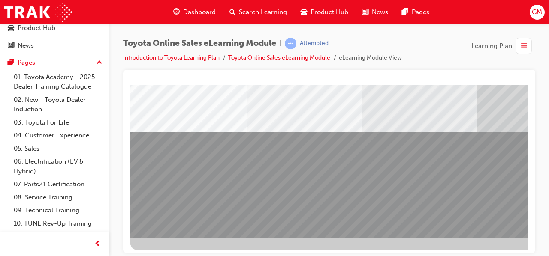
scroll to position [158, 0]
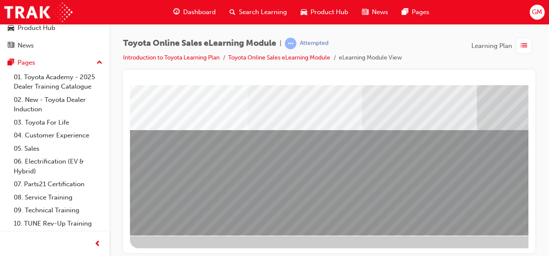
drag, startPoint x: 268, startPoint y: 148, endPoint x: 288, endPoint y: 189, distance: 44.9
click at [288, 189] on div at bounding box center [421, 81] width 583 height 309
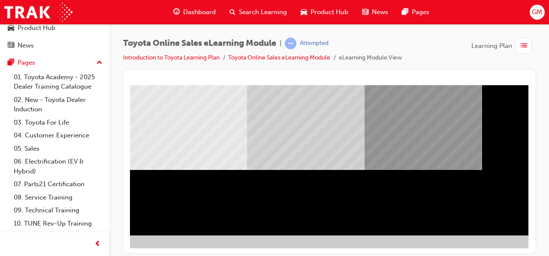
scroll to position [158, 191]
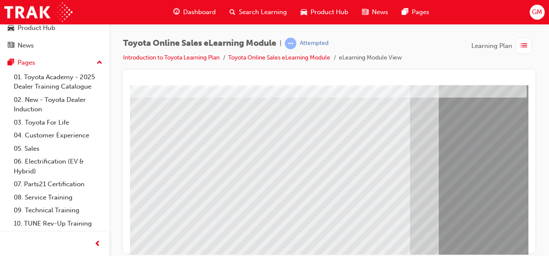
scroll to position [158, 0]
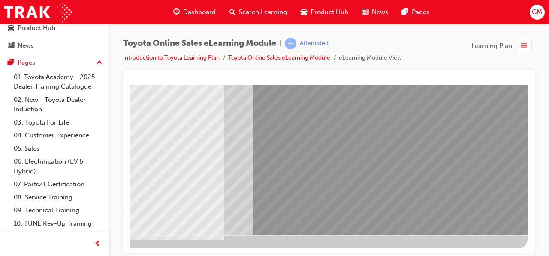
scroll to position [158, 191]
drag, startPoint x: 352, startPoint y: 249, endPoint x: 612, endPoint y: 340, distance: 275.9
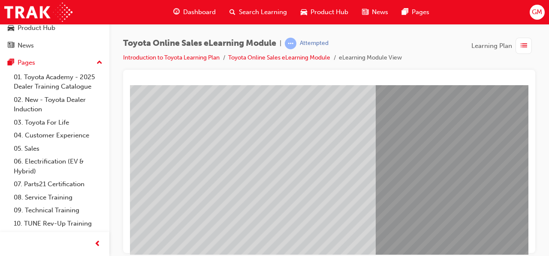
scroll to position [129, 0]
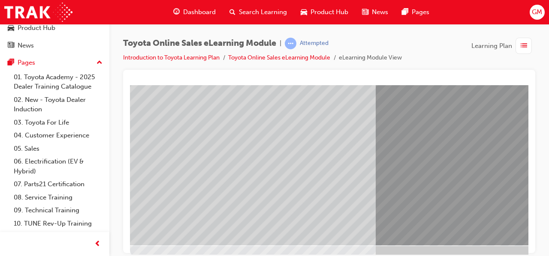
scroll to position [158, 0]
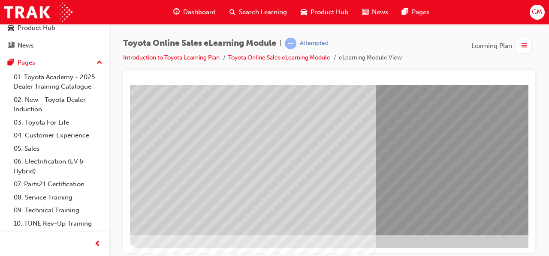
drag, startPoint x: 384, startPoint y: 247, endPoint x: 425, endPoint y: 248, distance: 40.7
click at [428, 248] on div at bounding box center [421, 87] width 583 height 321
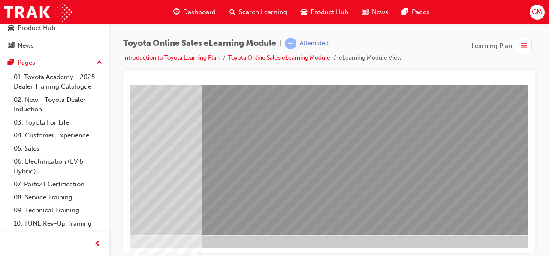
scroll to position [158, 191]
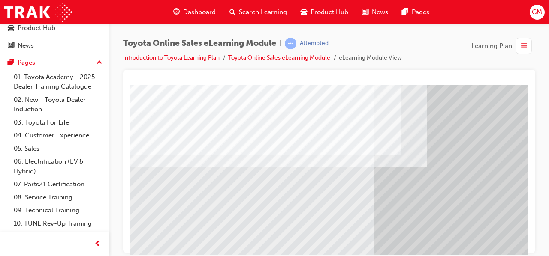
scroll to position [158, 0]
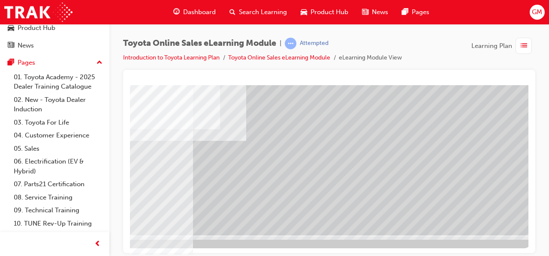
scroll to position [158, 191]
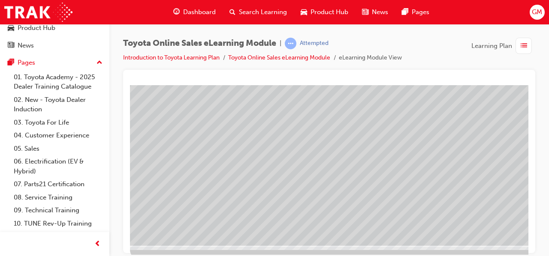
scroll to position [158, 0]
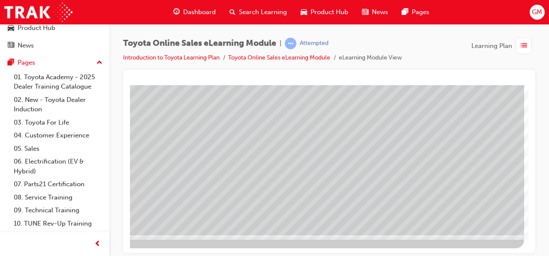
scroll to position [158, 191]
drag, startPoint x: 377, startPoint y: 252, endPoint x: 667, endPoint y: 325, distance: 299.8
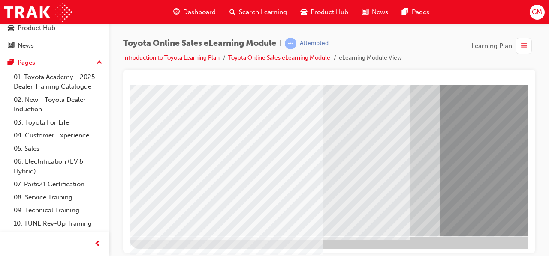
scroll to position [158, 0]
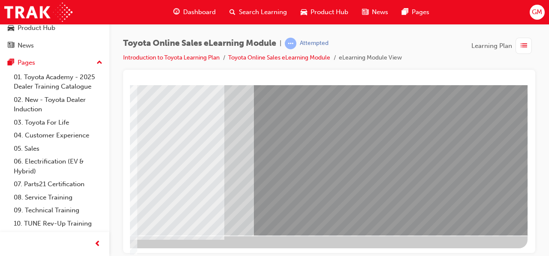
scroll to position [158, 191]
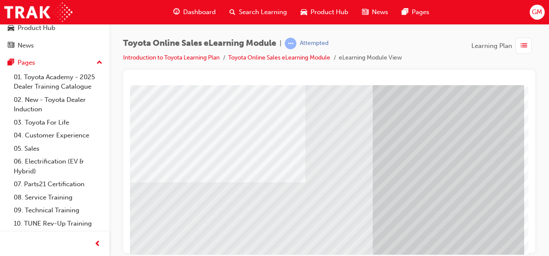
scroll to position [90, 191]
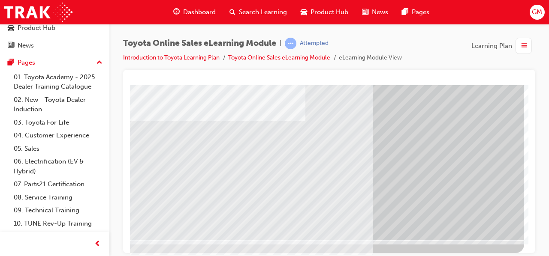
scroll to position [158, 191]
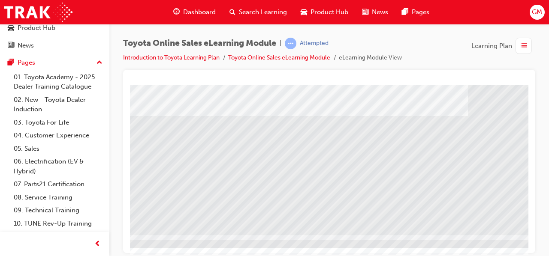
scroll to position [158, 18]
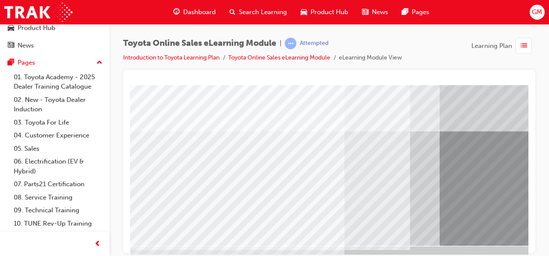
scroll to position [158, 0]
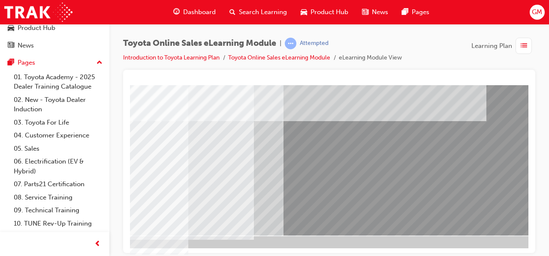
scroll to position [158, 191]
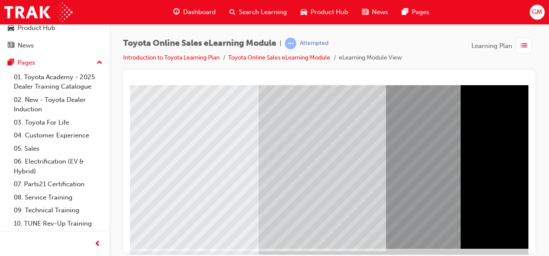
scroll to position [158, 0]
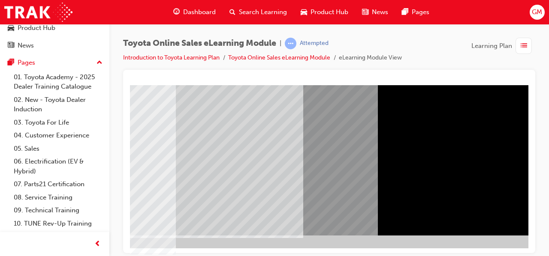
scroll to position [158, 191]
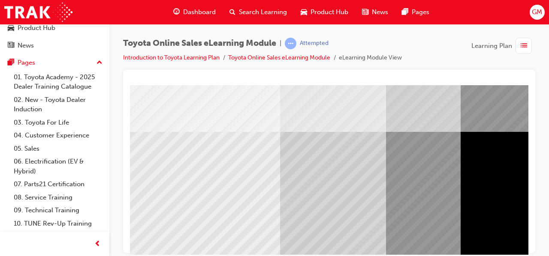
scroll to position [158, 0]
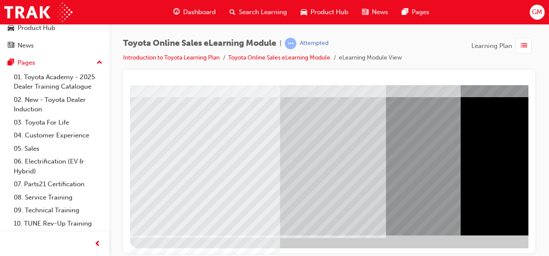
drag, startPoint x: 264, startPoint y: 248, endPoint x: 317, endPoint y: 249, distance: 52.3
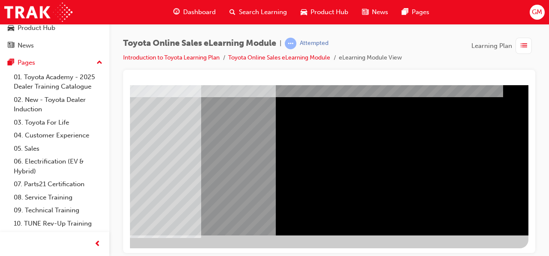
scroll to position [158, 191]
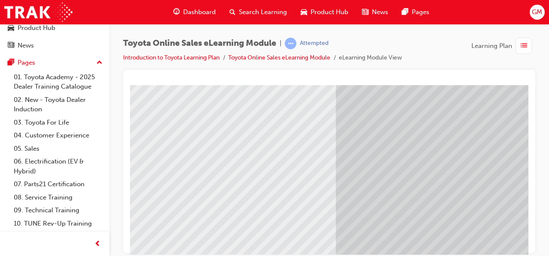
scroll to position [158, 0]
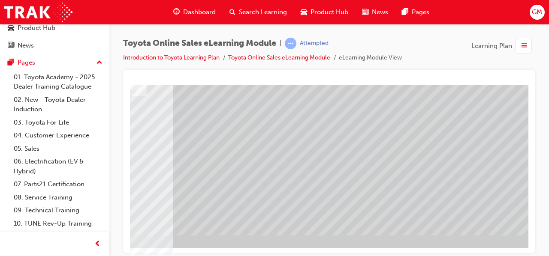
scroll to position [158, 191]
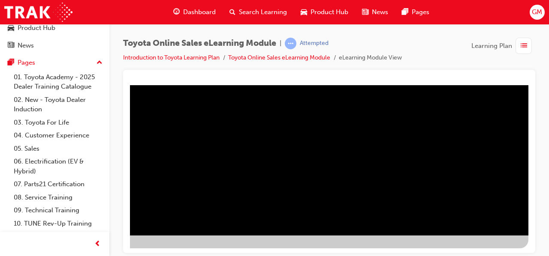
scroll to position [0, 0]
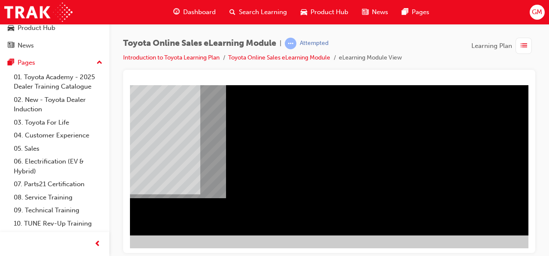
scroll to position [158, 191]
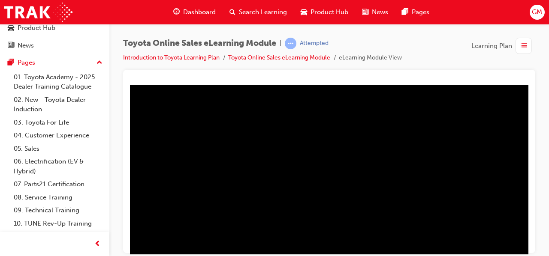
scroll to position [158, 0]
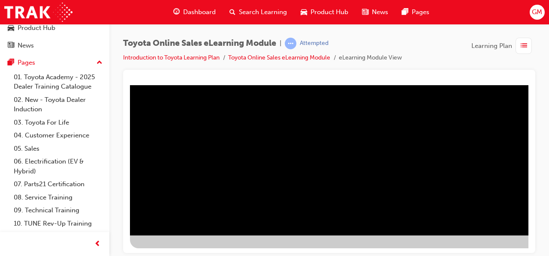
drag, startPoint x: 465, startPoint y: 178, endPoint x: 369, endPoint y: 186, distance: 95.9
click at [370, 186] on div "multistate" at bounding box center [421, 81] width 583 height 309
click at [430, 206] on div "multistate" at bounding box center [421, 81] width 583 height 309
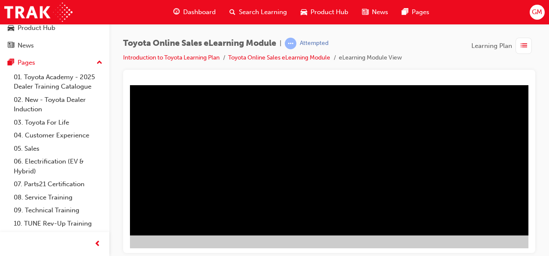
scroll to position [158, 191]
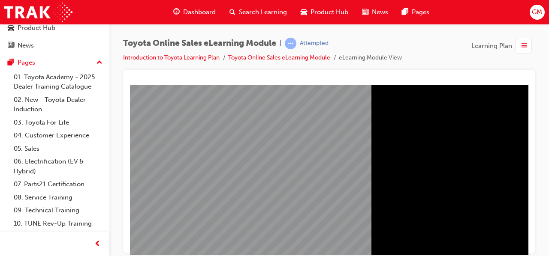
scroll to position [158, 0]
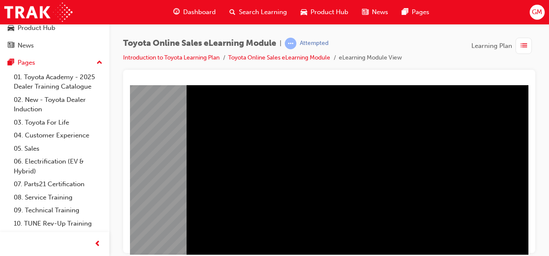
scroll to position [72, 191]
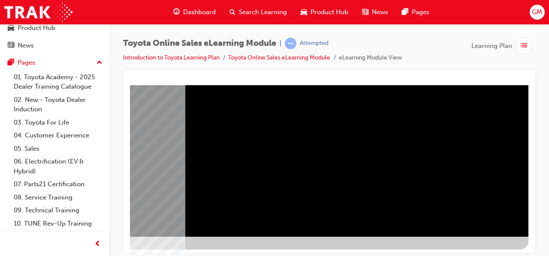
scroll to position [158, 191]
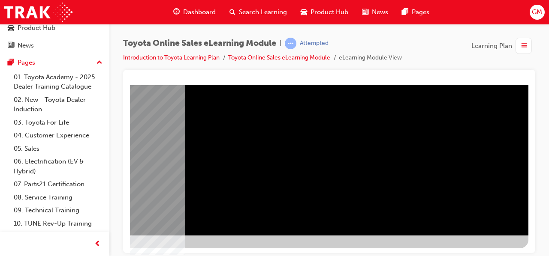
drag, startPoint x: 278, startPoint y: 246, endPoint x: 232, endPoint y: 255, distance: 46.4
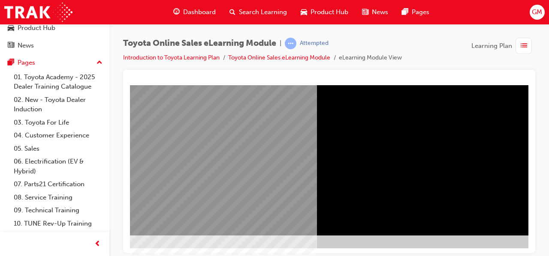
scroll to position [158, 46]
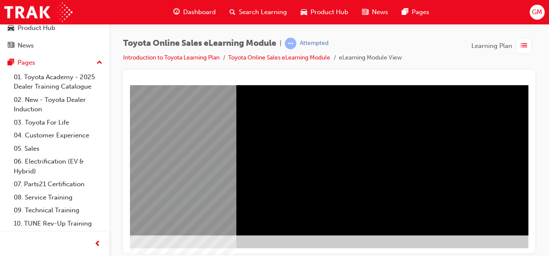
scroll to position [158, 191]
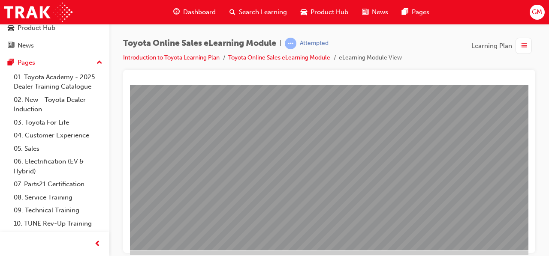
scroll to position [158, 0]
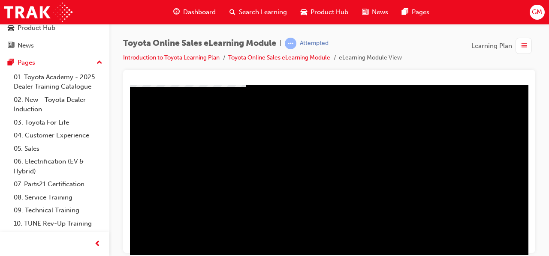
scroll to position [129, 0]
drag, startPoint x: 436, startPoint y: 138, endPoint x: 433, endPoint y: 141, distance: 4.6
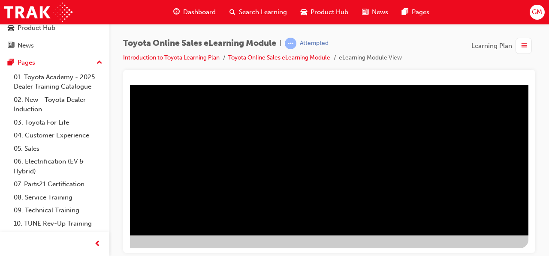
scroll to position [158, 191]
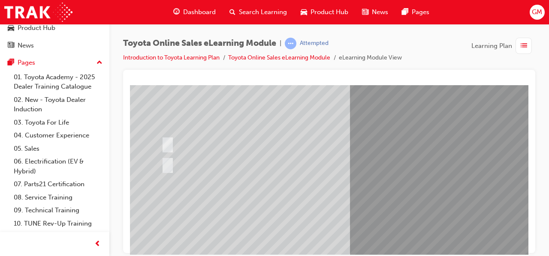
scroll to position [30, 0]
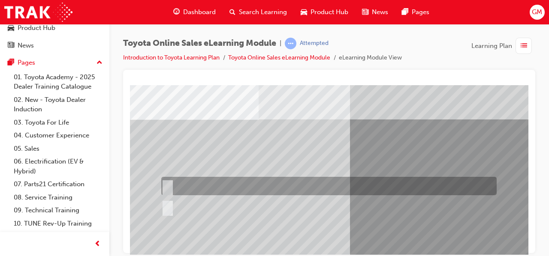
click at [189, 181] on div at bounding box center [326, 186] width 335 height 18
radio input "true"
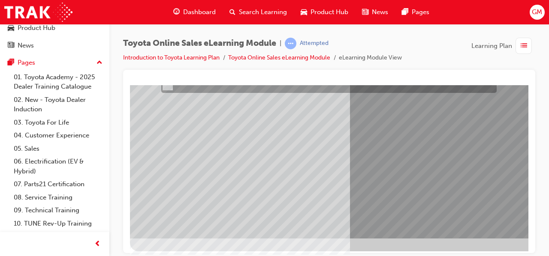
scroll to position [158, 0]
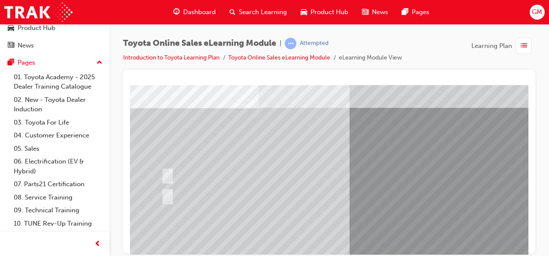
scroll to position [30, 0]
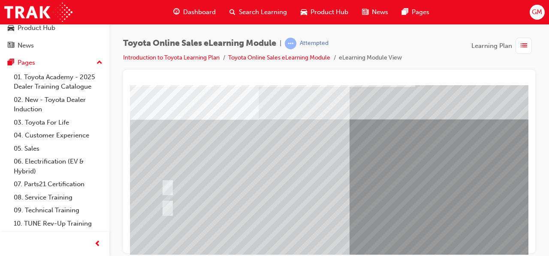
click at [205, 184] on div at bounding box center [326, 186] width 335 height 18
click at [200, 184] on div at bounding box center [326, 186] width 335 height 18
click at [171, 183] on div at bounding box center [326, 186] width 335 height 18
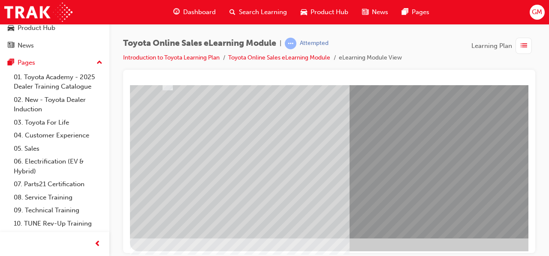
scroll to position [158, 0]
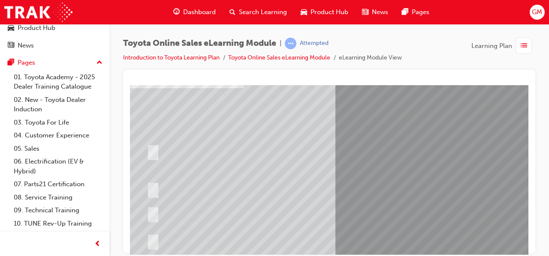
scroll to position [64, 15]
drag, startPoint x: 525, startPoint y: 157, endPoint x: 658, endPoint y: 252, distance: 163.5
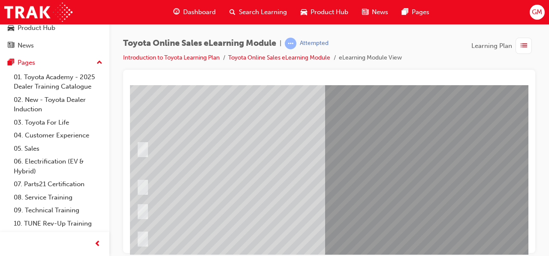
scroll to position [64, 26]
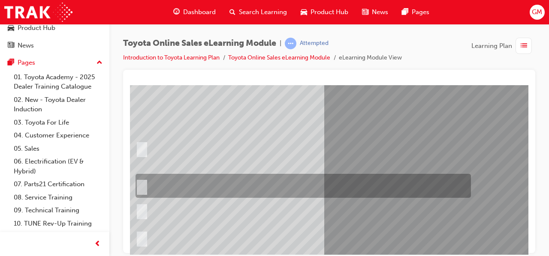
click at [277, 188] on div at bounding box center [300, 186] width 335 height 24
radio input "true"
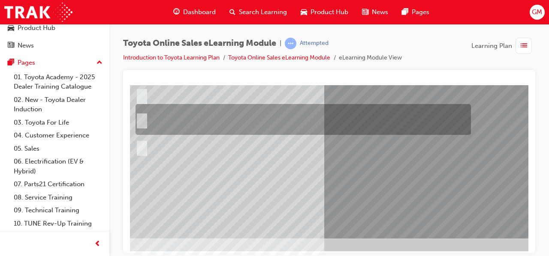
scroll to position [158, 26]
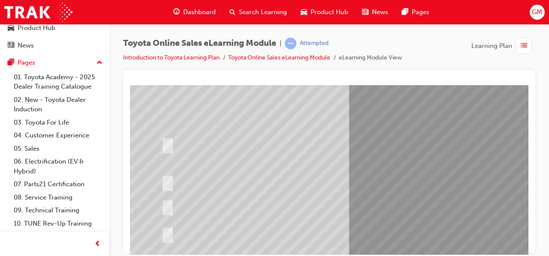
scroll to position [158, 0]
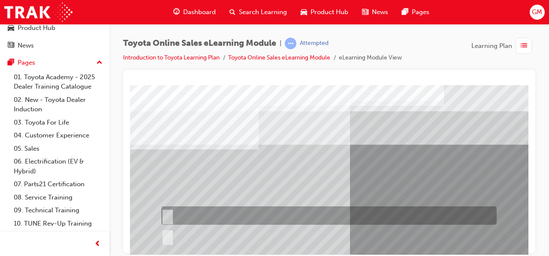
click at [171, 218] on div at bounding box center [326, 216] width 335 height 18
radio input "true"
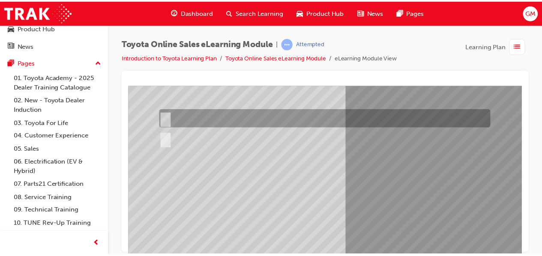
scroll to position [129, 0]
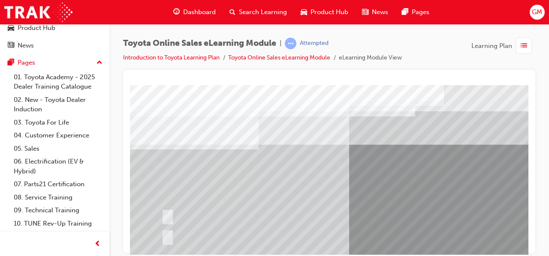
click at [189, 219] on div at bounding box center [326, 216] width 335 height 18
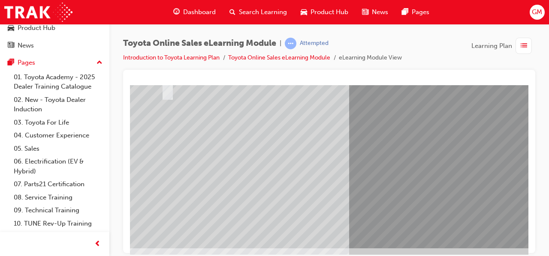
scroll to position [158, 0]
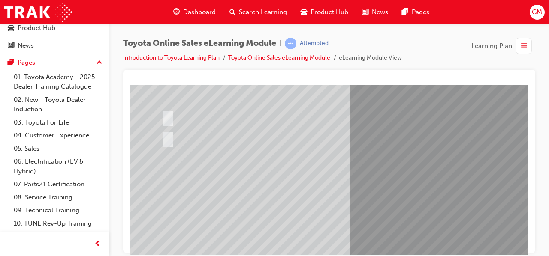
scroll to position [86, 0]
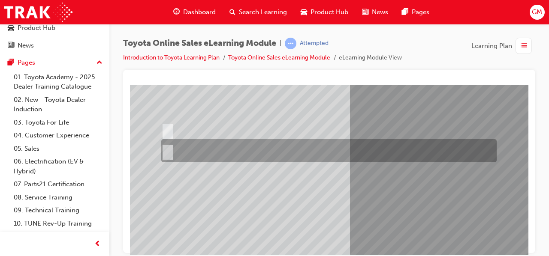
click at [192, 150] on div at bounding box center [326, 150] width 335 height 23
radio input "true"
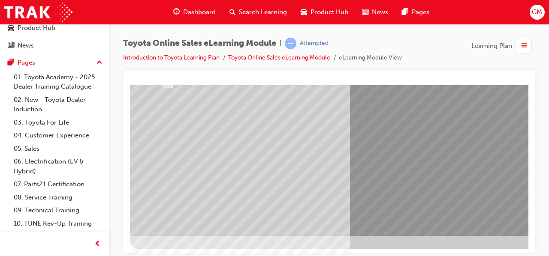
scroll to position [158, 0]
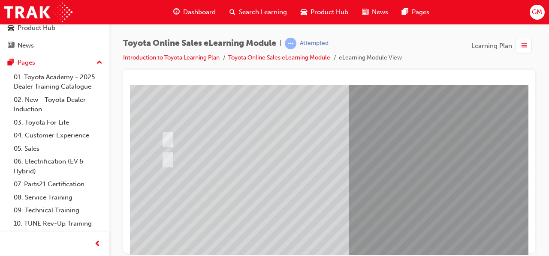
scroll to position [43, 0]
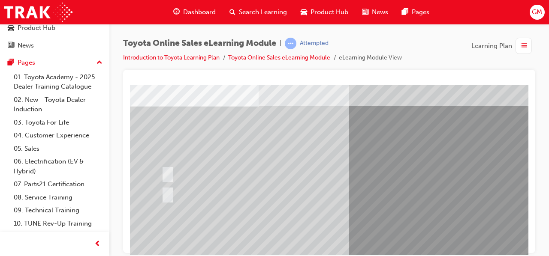
click at [168, 187] on div at bounding box center [326, 193] width 335 height 23
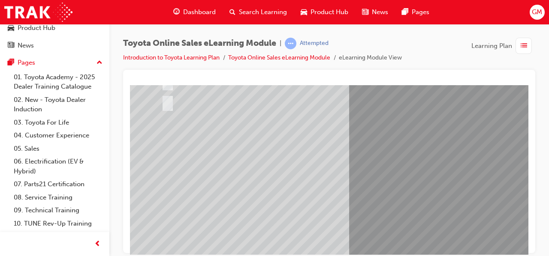
scroll to position [158, 0]
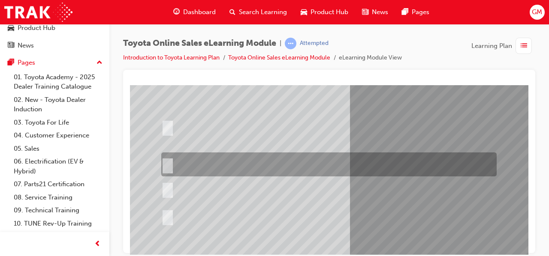
scroll to position [129, 0]
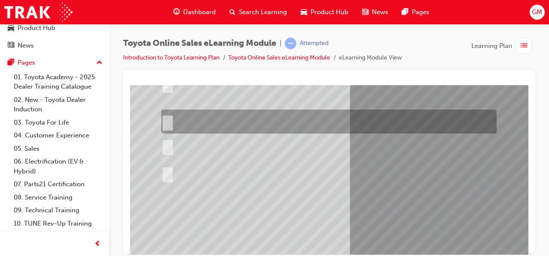
click at [241, 120] on div at bounding box center [326, 122] width 335 height 24
radio input "true"
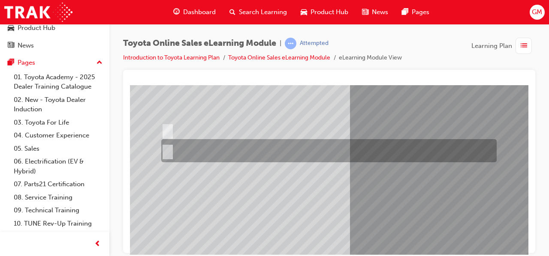
click at [179, 152] on div at bounding box center [326, 150] width 335 height 23
radio input "true"
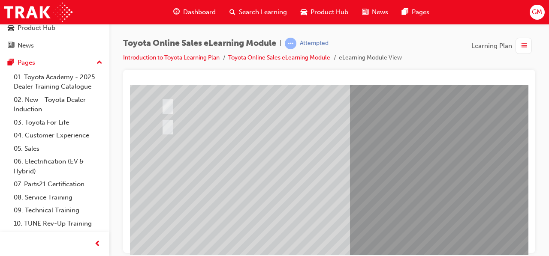
scroll to position [158, 0]
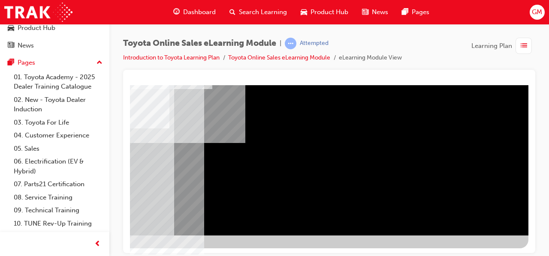
scroll to position [158, 191]
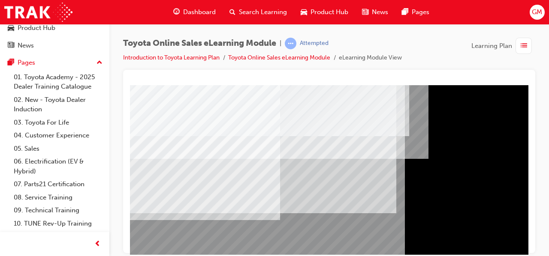
scroll to position [158, 0]
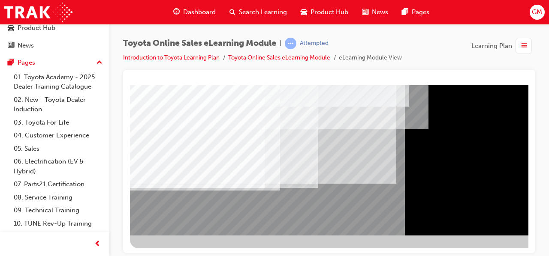
click at [184, 235] on div "BACK Trigger this button to go to the previous slide" at bounding box center [157, 242] width 54 height 15
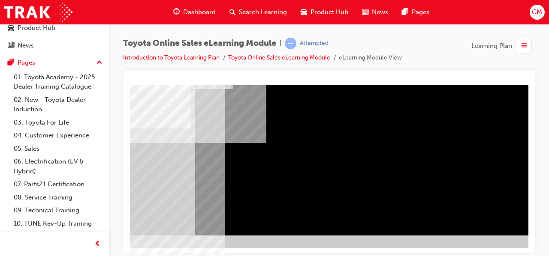
scroll to position [158, 191]
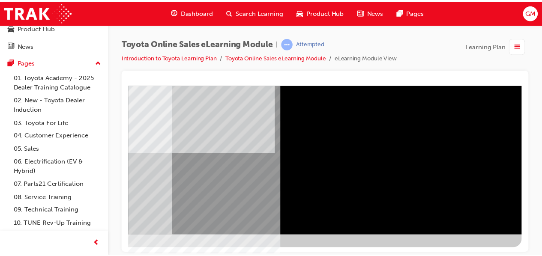
scroll to position [0, 0]
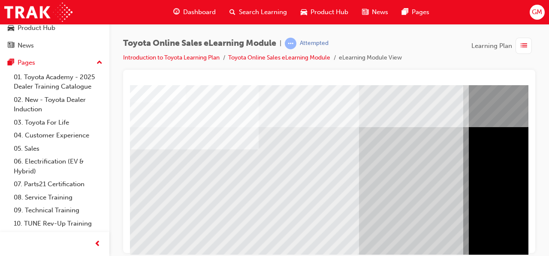
click at [195, 11] on span "Dashboard" at bounding box center [199, 12] width 33 height 10
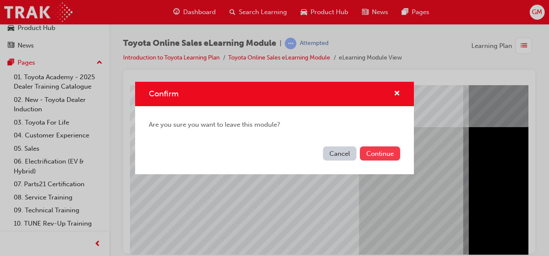
click at [378, 152] on button "Continue" at bounding box center [380, 154] width 40 height 14
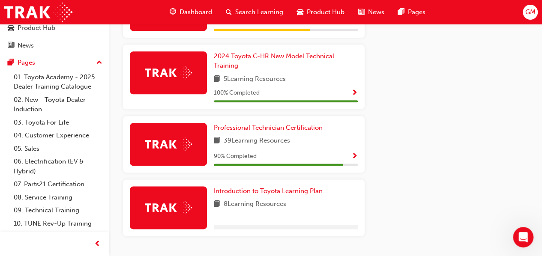
scroll to position [469, 0]
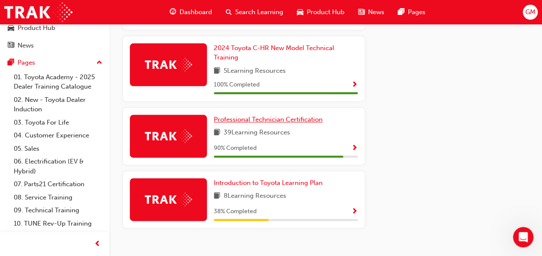
click at [261, 116] on span "Professional Technician Certification" at bounding box center [268, 120] width 109 height 8
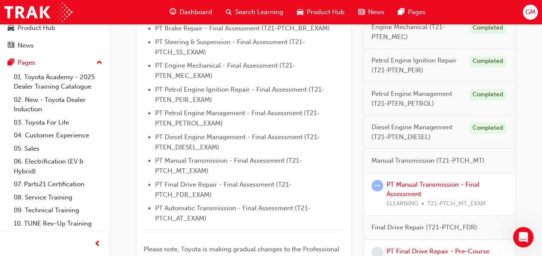
scroll to position [429, 0]
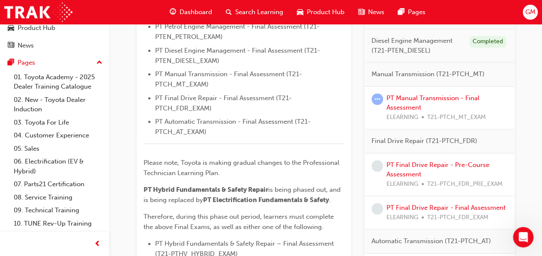
click at [411, 103] on div "PT Manual Transmission - Final Assessment ELEARNING T21-PTCH_MT_EXAM" at bounding box center [447, 107] width 121 height 29
click at [409, 100] on link "PT Manual Transmission - Final Assessment" at bounding box center [433, 103] width 93 height 18
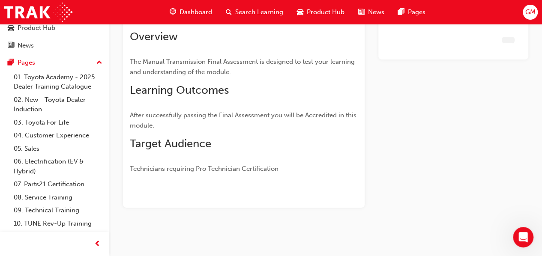
scroll to position [93, 0]
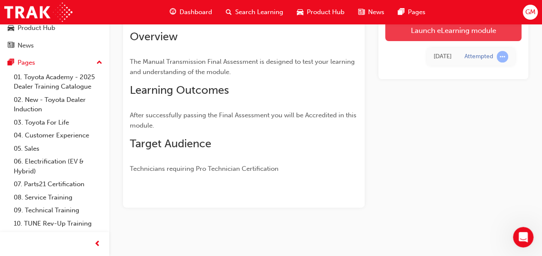
click at [414, 34] on link "Launch eLearning module" at bounding box center [453, 30] width 136 height 21
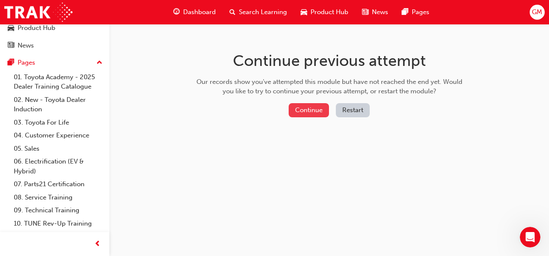
click at [318, 104] on button "Continue" at bounding box center [308, 110] width 40 height 14
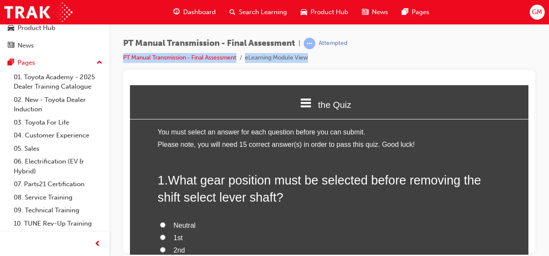
drag, startPoint x: 452, startPoint y: 54, endPoint x: 454, endPoint y: 47, distance: 6.7
click at [454, 47] on div "PT Manual Transmission - Final Assessment | Attempted PT Manual Transmission - …" at bounding box center [329, 54] width 412 height 32
click at [98, 247] on span "prev-icon" at bounding box center [97, 244] width 6 height 11
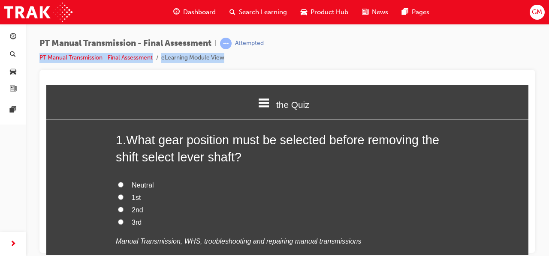
scroll to position [33, 0]
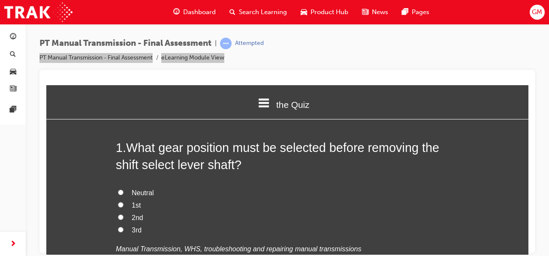
click at [118, 192] on input "Neutral" at bounding box center [121, 192] width 6 height 6
radio input "true"
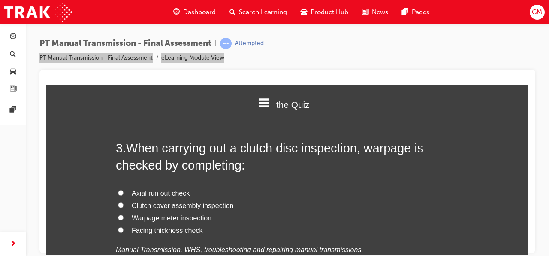
scroll to position [418, 0]
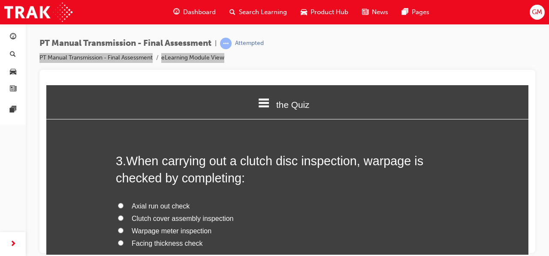
radio input "true"
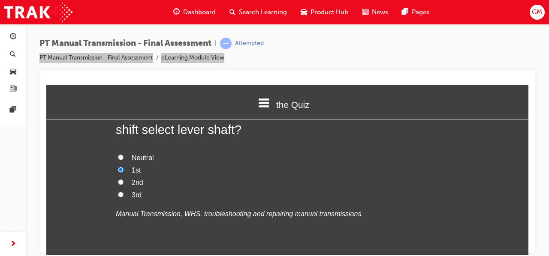
click at [118, 154] on input "Neutral" at bounding box center [121, 157] width 6 height 6
radio input "true"
click at [312, 195] on label "3rd" at bounding box center [287, 195] width 343 height 12
click at [123, 195] on input "3rd" at bounding box center [121, 195] width 6 height 6
radio input "true"
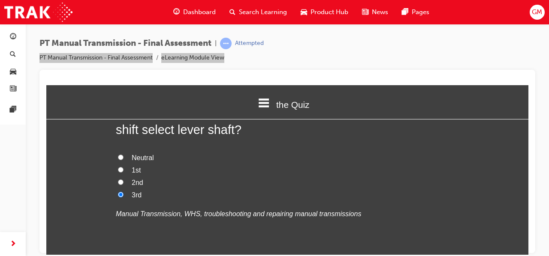
click at [118, 157] on input "Neutral" at bounding box center [121, 157] width 6 height 6
radio input "true"
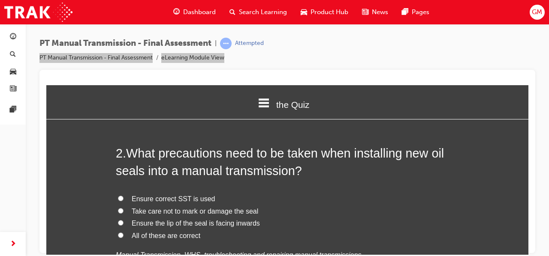
scroll to position [239, 0]
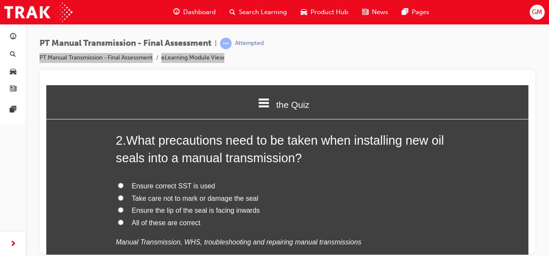
click at [430, 189] on label "Ensure correct SST is used" at bounding box center [287, 186] width 343 height 12
click at [123, 188] on input "Ensure correct SST is used" at bounding box center [121, 186] width 6 height 6
radio input "true"
click at [118, 185] on input "Ensure correct SST is used" at bounding box center [121, 186] width 6 height 6
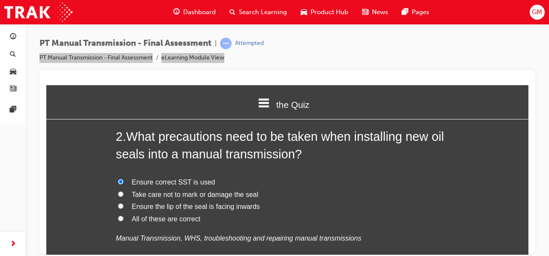
scroll to position [257, 0]
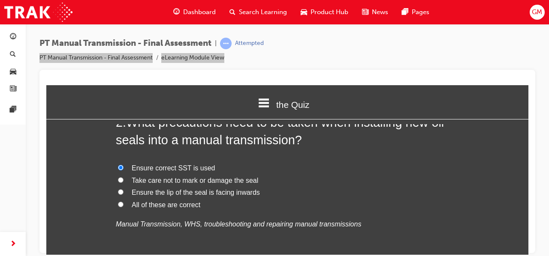
click at [116, 201] on label "All of these are correct" at bounding box center [287, 205] width 343 height 12
click at [118, 201] on input "All of these are correct" at bounding box center [121, 204] width 6 height 6
radio input "true"
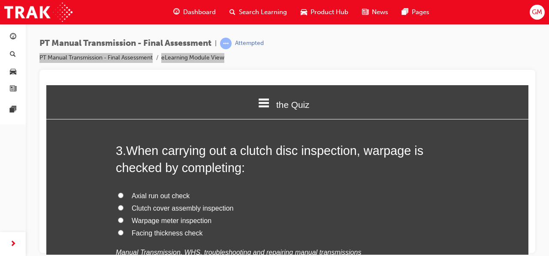
scroll to position [472, 0]
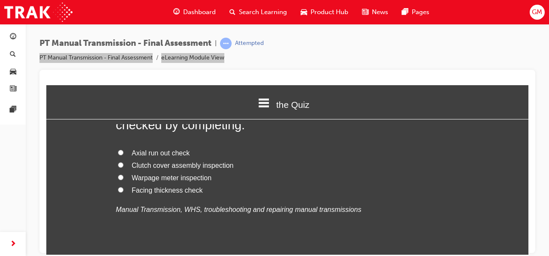
click at [116, 151] on label "Axial run out check" at bounding box center [287, 153] width 343 height 12
click at [118, 151] on input "Axial run out check" at bounding box center [121, 153] width 6 height 6
radio input "true"
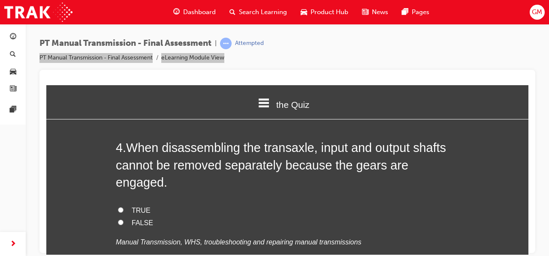
scroll to position [643, 0]
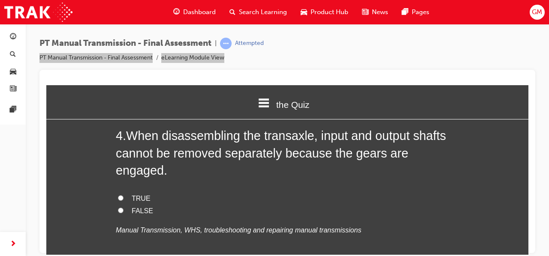
click at [119, 195] on input "TRUE" at bounding box center [121, 198] width 6 height 6
radio input "true"
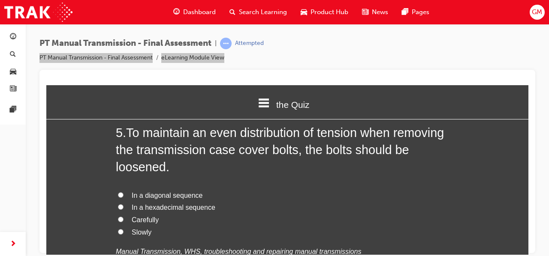
scroll to position [857, 0]
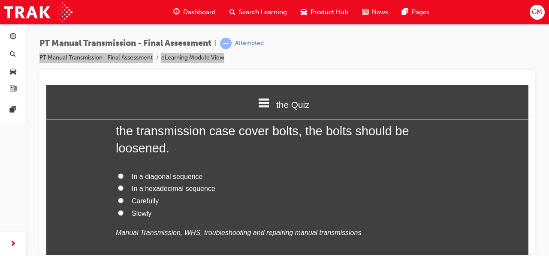
click at [132, 173] on span "In a diagonal sequence" at bounding box center [167, 176] width 71 height 7
click at [123, 173] on input "In a diagonal sequence" at bounding box center [121, 176] width 6 height 6
radio input "true"
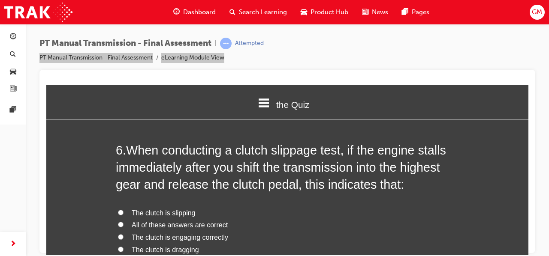
scroll to position [1072, 0]
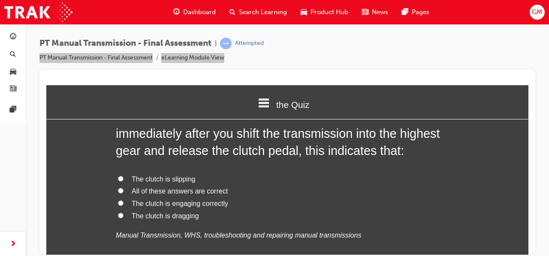
click at [166, 200] on span "The clutch is engaging correctly" at bounding box center [180, 203] width 96 height 7
click at [123, 200] on input "The clutch is engaging correctly" at bounding box center [121, 203] width 6 height 6
radio input "true"
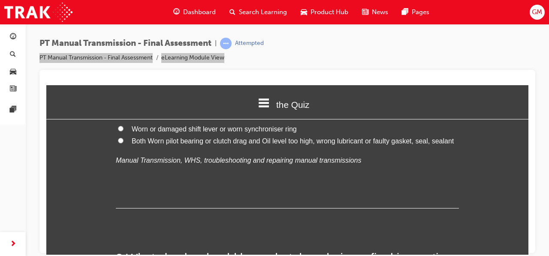
scroll to position [1286, 0]
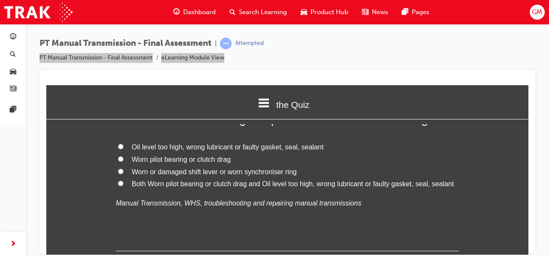
click at [155, 143] on span "Oil level too high, wrong lubricant or faulty gasket, seal, sealant" at bounding box center [228, 146] width 192 height 7
click at [123, 144] on input "Oil level too high, wrong lubricant or faulty gasket, seal, sealant" at bounding box center [121, 147] width 6 height 6
radio input "true"
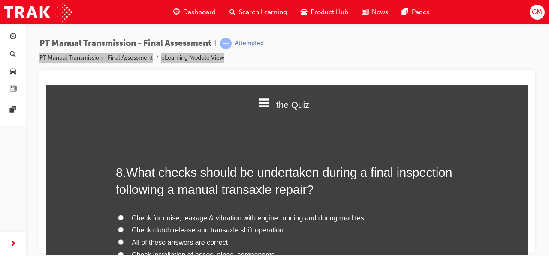
scroll to position [1457, 0]
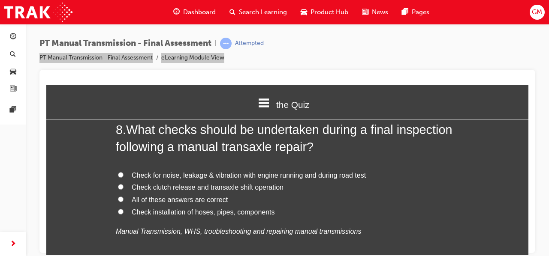
click at [132, 196] on span "All of these answers are correct" at bounding box center [180, 199] width 96 height 7
click at [123, 196] on input "All of these answers are correct" at bounding box center [121, 199] width 6 height 6
radio input "true"
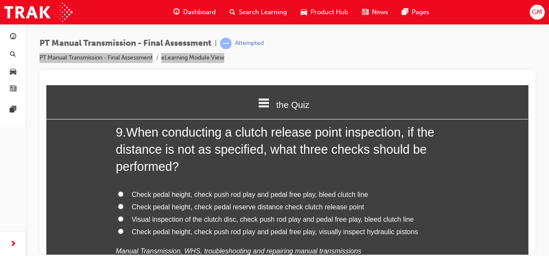
scroll to position [1672, 0]
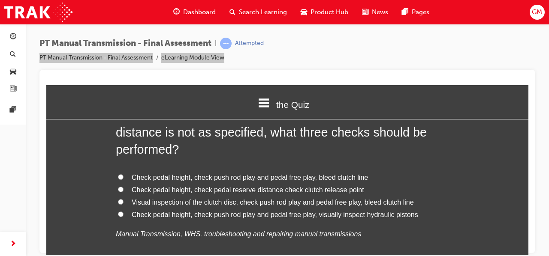
click at [218, 174] on span "Check pedal height, check push rod play and pedal free play, bleed clutch line" at bounding box center [250, 177] width 236 height 7
click at [123, 174] on input "Check pedal height, check push rod play and pedal free play, bleed clutch line" at bounding box center [121, 177] width 6 height 6
radio input "true"
click at [289, 174] on span "Check pedal height, check push rod play and pedal free play, bleed clutch line" at bounding box center [250, 177] width 236 height 7
click at [123, 174] on input "Check pedal height, check push rod play and pedal free play, bleed clutch line" at bounding box center [121, 177] width 6 height 6
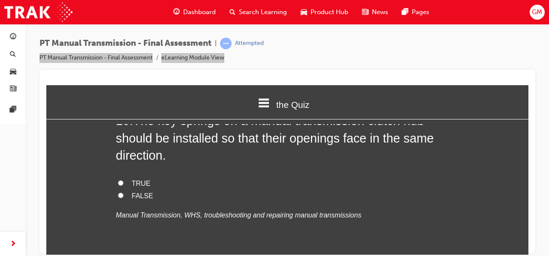
scroll to position [1886, 0]
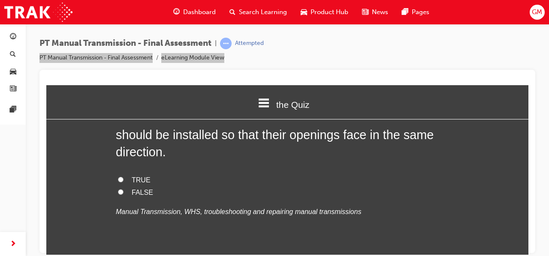
click at [128, 174] on label "TRUE" at bounding box center [287, 180] width 343 height 12
click at [123, 177] on input "TRUE" at bounding box center [121, 180] width 6 height 6
radio input "true"
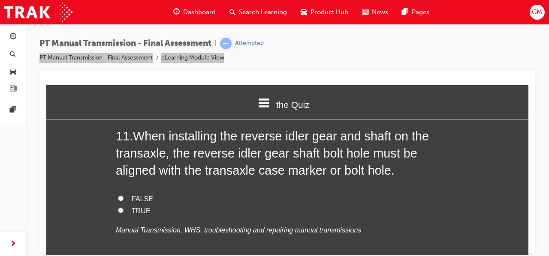
scroll to position [2100, 0]
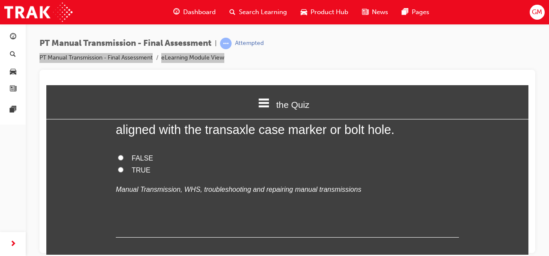
click at [135, 154] on span "FALSE" at bounding box center [142, 157] width 21 height 7
click at [123, 155] on input "FALSE" at bounding box center [121, 158] width 6 height 6
radio input "true"
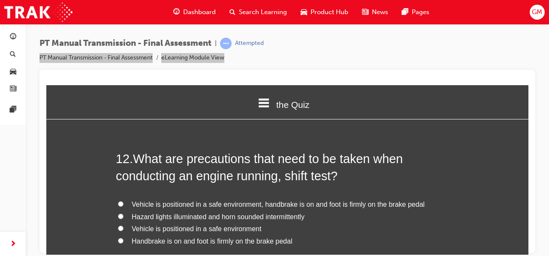
scroll to position [2272, 0]
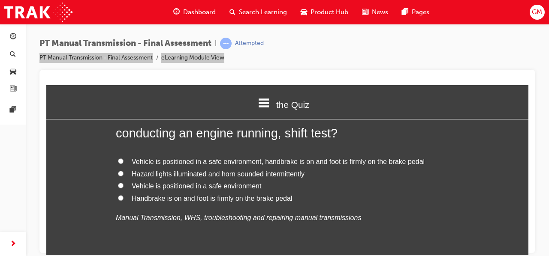
click at [151, 158] on span "Vehicle is positioned in a safe environment, handbrake is on and foot is firmly…" at bounding box center [278, 161] width 293 height 7
click at [123, 158] on input "Vehicle is positioned in a safe environment, handbrake is on and foot is firmly…" at bounding box center [121, 161] width 6 height 6
radio input "true"
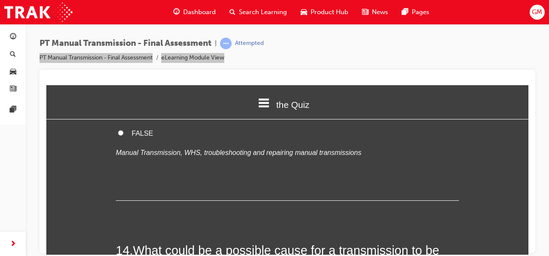
scroll to position [2486, 0]
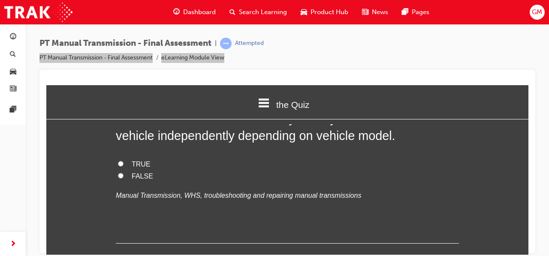
click at [132, 160] on span "TRUE" at bounding box center [141, 163] width 19 height 7
click at [123, 161] on input "TRUE" at bounding box center [121, 164] width 6 height 6
radio input "true"
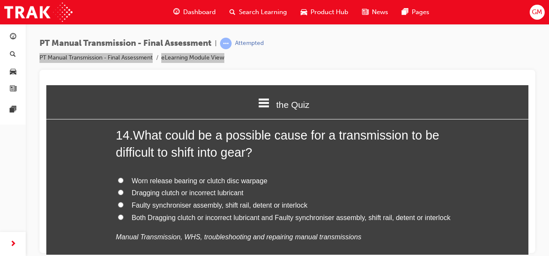
scroll to position [2658, 0]
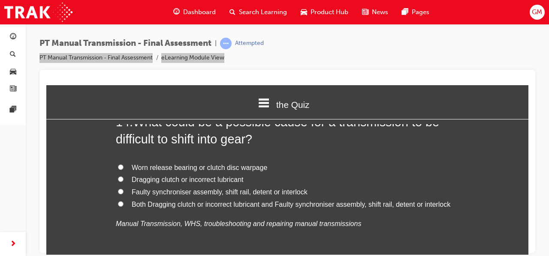
click at [143, 201] on span "Both Dragging clutch or incorrect lubricant and Faulty synchroniser assembly, s…" at bounding box center [291, 204] width 318 height 7
click at [123, 201] on input "Both Dragging clutch or incorrect lubricant and Faulty synchroniser assembly, s…" at bounding box center [121, 204] width 6 height 6
radio input "true"
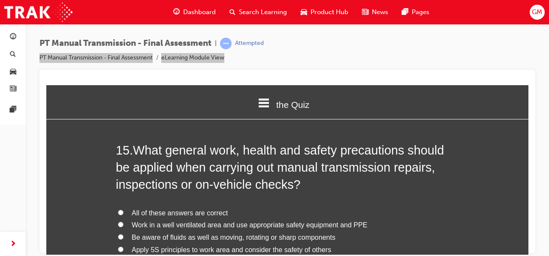
scroll to position [2872, 0]
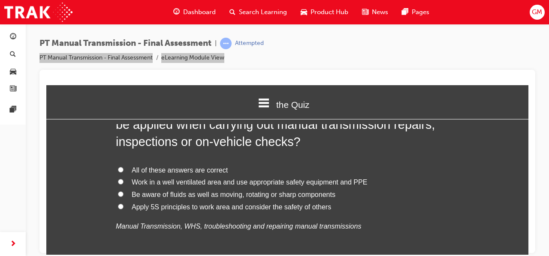
click at [136, 166] on span "All of these answers are correct" at bounding box center [180, 169] width 96 height 7
click at [123, 167] on input "All of these answers are correct" at bounding box center [121, 170] width 6 height 6
radio input "true"
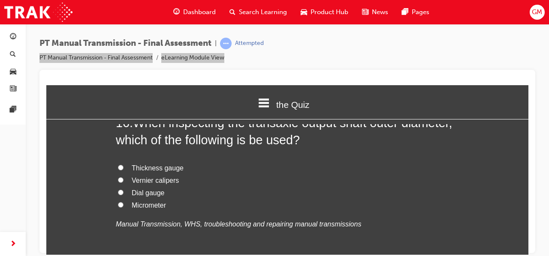
scroll to position [3086, 0]
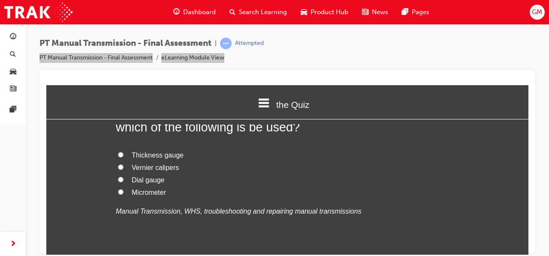
click at [155, 189] on span "Micrometer" at bounding box center [149, 192] width 34 height 7
click at [123, 189] on input "Micrometer" at bounding box center [121, 192] width 6 height 6
radio input "true"
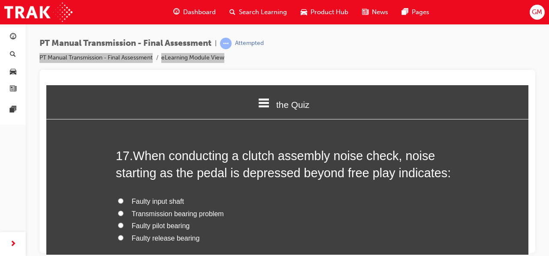
scroll to position [3258, 0]
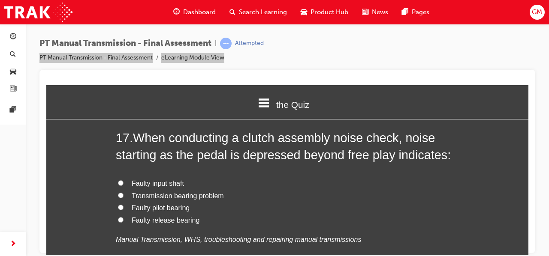
click at [148, 216] on span "Faulty release bearing" at bounding box center [166, 219] width 68 height 7
click at [123, 217] on input "Faulty release bearing" at bounding box center [121, 220] width 6 height 6
radio input "true"
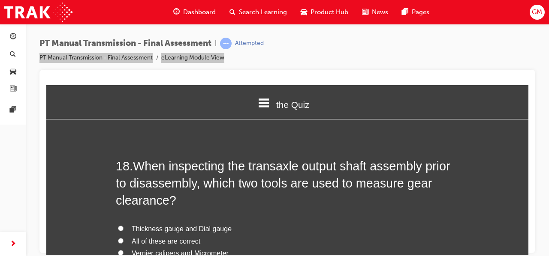
scroll to position [3472, 0]
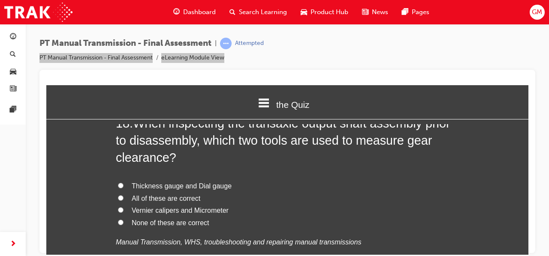
click at [159, 182] on span "Thickness gauge and Dial gauge" at bounding box center [182, 185] width 100 height 7
click at [123, 183] on input "Thickness gauge and Dial gauge" at bounding box center [121, 186] width 6 height 6
radio input "true"
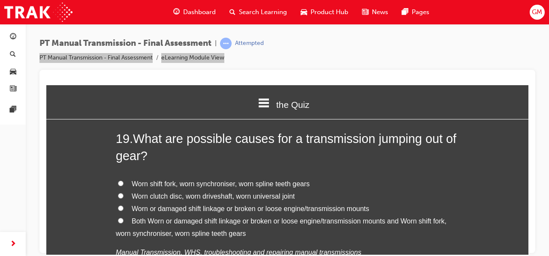
scroll to position [3687, 0]
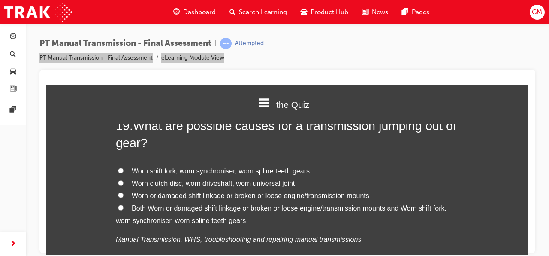
click at [138, 204] on span "Both Worn or damaged shift linkage or broken or loose engine/transmission mount…" at bounding box center [281, 214] width 331 height 20
click at [123, 205] on input "Both Worn or damaged shift linkage or broken or loose engine/transmission mount…" at bounding box center [121, 208] width 6 height 6
radio input "true"
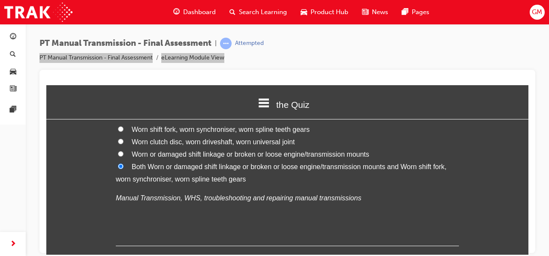
scroll to position [3765, 0]
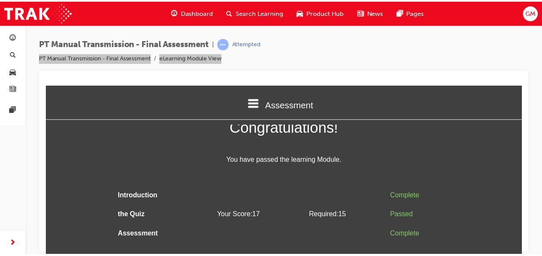
scroll to position [14, 0]
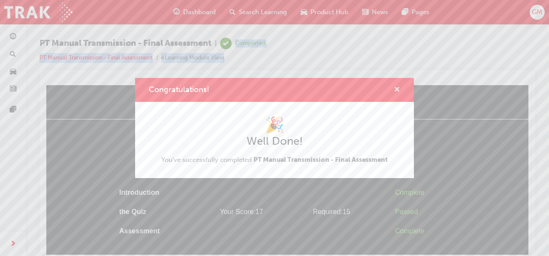
click at [396, 90] on span "cross-icon" at bounding box center [397, 91] width 6 height 8
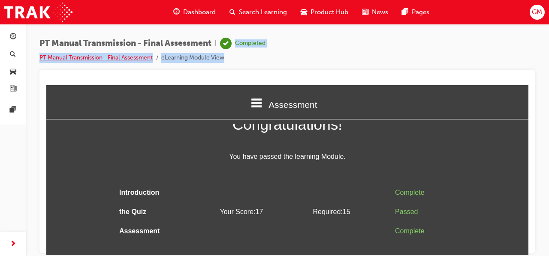
click at [124, 57] on link "PT Manual Transmission - Final Assessment" at bounding box center [95, 57] width 113 height 7
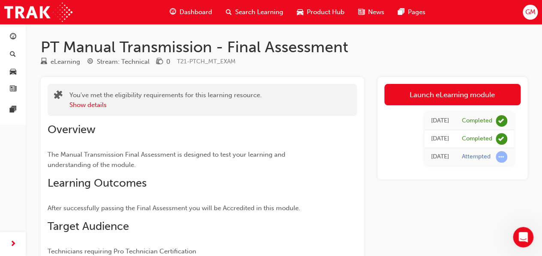
click at [193, 10] on span "Dashboard" at bounding box center [196, 12] width 33 height 10
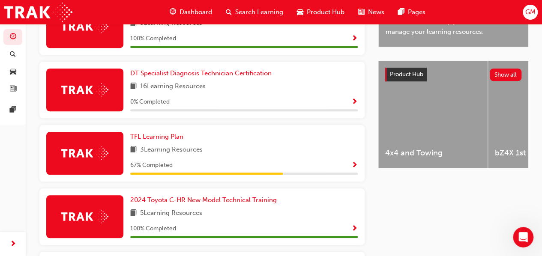
scroll to position [289, 0]
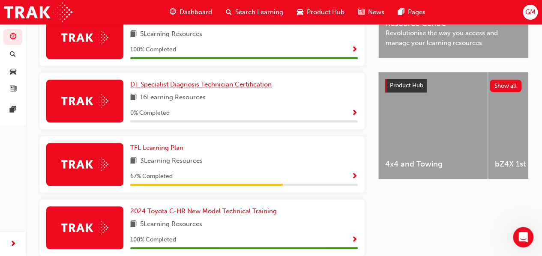
click at [222, 85] on span "DT Specialist Diagnosis Technician Certification" at bounding box center [200, 85] width 141 height 8
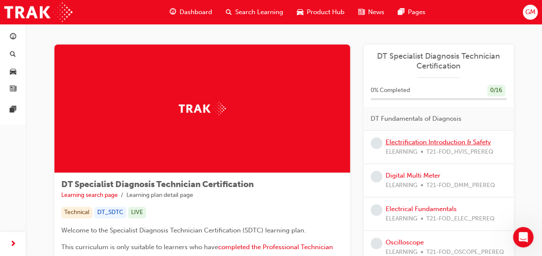
click at [393, 142] on link "Electrification Introduction & Safety" at bounding box center [438, 142] width 105 height 8
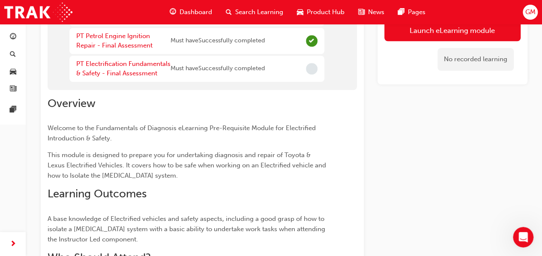
scroll to position [343, 0]
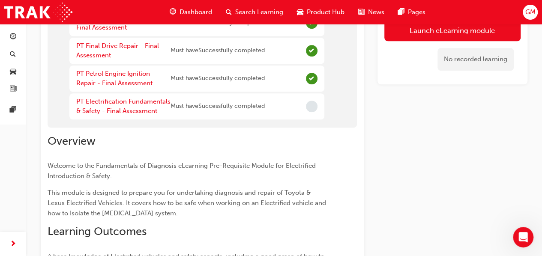
click at [315, 108] on span "Incomplete" at bounding box center [312, 107] width 12 height 12
click at [134, 101] on link "PT Electrification Fundamentals & Safety - Final Assessment" at bounding box center [123, 107] width 94 height 18
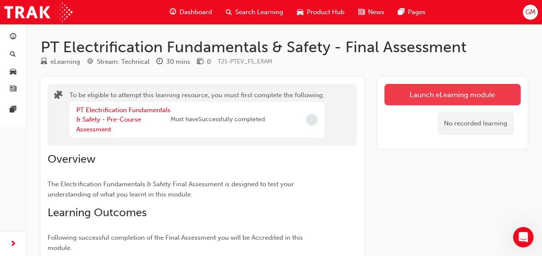
click at [430, 93] on button "Launch eLearning module" at bounding box center [453, 94] width 136 height 21
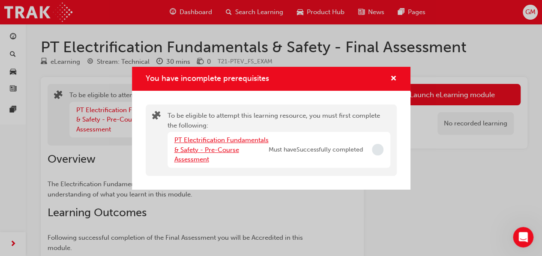
click at [204, 144] on link "PT Electrification Fundamentals & Safety - Pre-Course Assessment" at bounding box center [221, 149] width 94 height 27
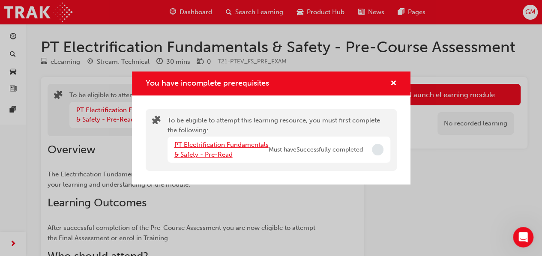
click at [205, 143] on link "PT Electrification Fundamentals & Safety - Pre-Read" at bounding box center [221, 150] width 94 height 18
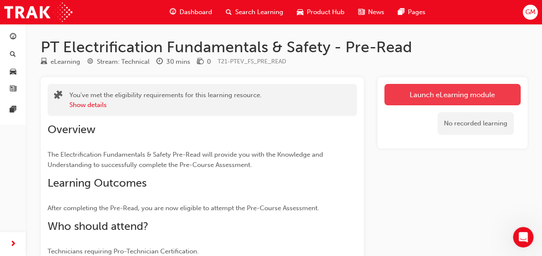
click at [426, 96] on link "Launch eLearning module" at bounding box center [453, 94] width 136 height 21
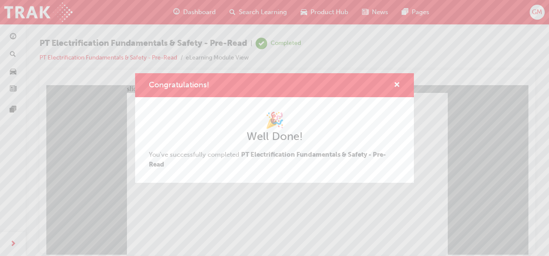
click at [216, 219] on div "Congratulations! 🎉 Well Done! You've successfully completed PT Electrification …" at bounding box center [274, 128] width 549 height 256
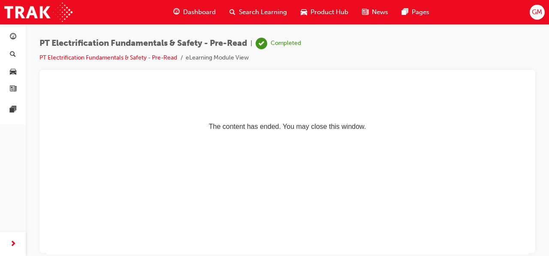
click at [187, 10] on span "Dashboard" at bounding box center [199, 12] width 33 height 10
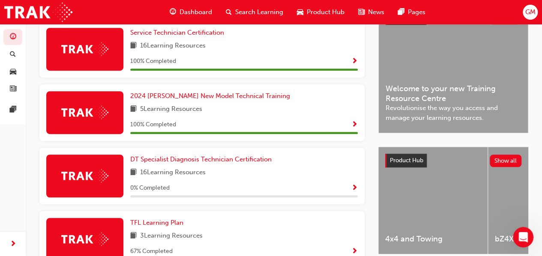
scroll to position [300, 0]
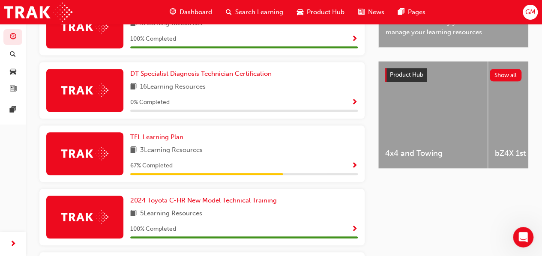
click at [352, 102] on span "Show Progress" at bounding box center [355, 103] width 6 height 8
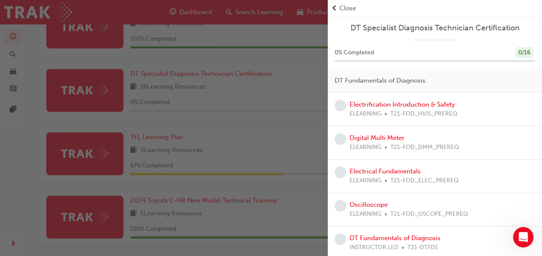
click at [252, 137] on div "button" at bounding box center [164, 128] width 328 height 256
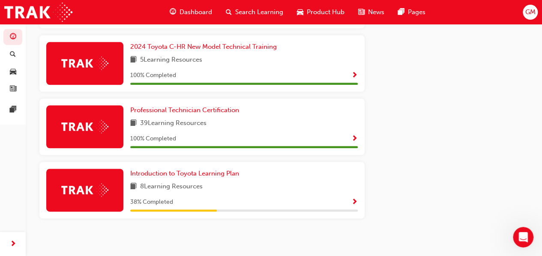
scroll to position [461, 0]
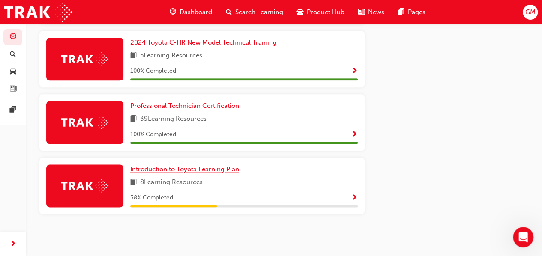
click at [189, 170] on span "Introduction to Toyota Learning Plan" at bounding box center [184, 169] width 109 height 8
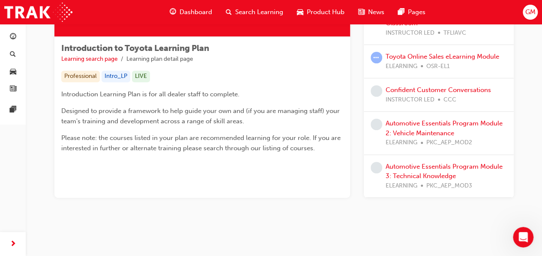
scroll to position [140, 0]
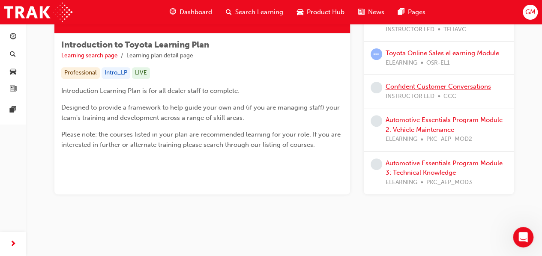
click at [428, 88] on link "Confident Customer Conversations" at bounding box center [438, 87] width 105 height 8
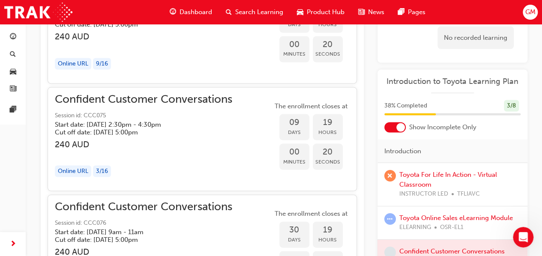
scroll to position [47, 0]
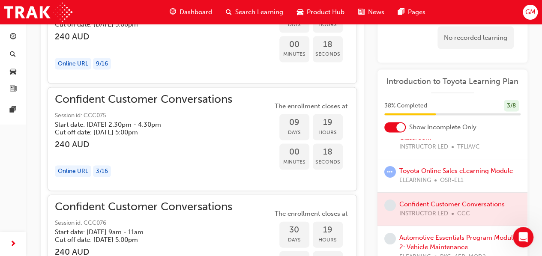
click at [466, 203] on div at bounding box center [453, 209] width 150 height 33
click at [412, 167] on link "Toyota Online Sales eLearning Module" at bounding box center [457, 171] width 114 height 8
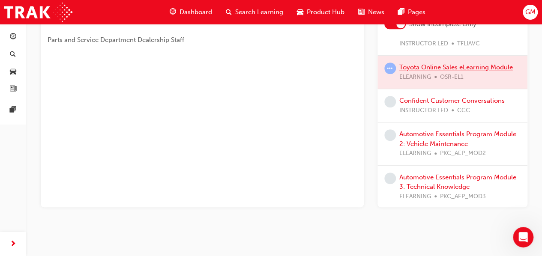
scroll to position [291, 0]
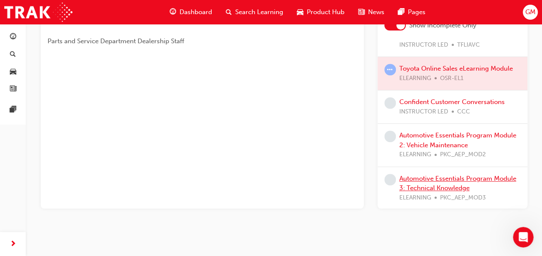
click at [435, 179] on link "Automotive Essentials Program Module 3: Technical Knowledge" at bounding box center [458, 184] width 117 height 18
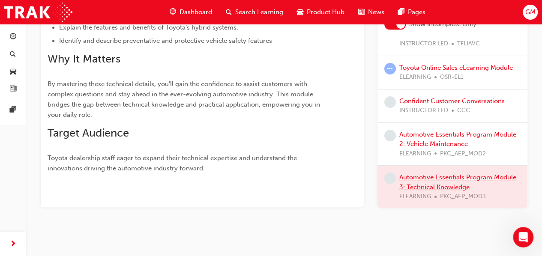
scroll to position [309, 0]
click at [435, 179] on div at bounding box center [453, 187] width 150 height 43
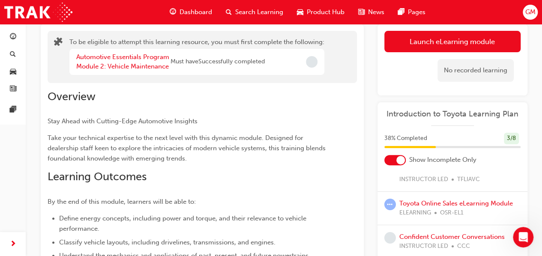
scroll to position [51, 0]
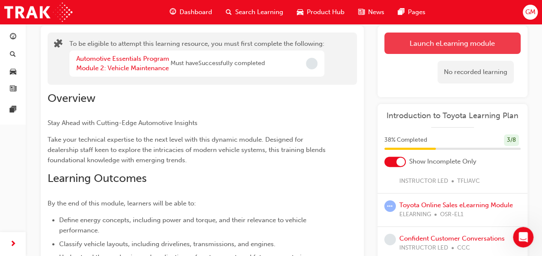
click at [424, 41] on button "Launch eLearning module" at bounding box center [453, 43] width 136 height 21
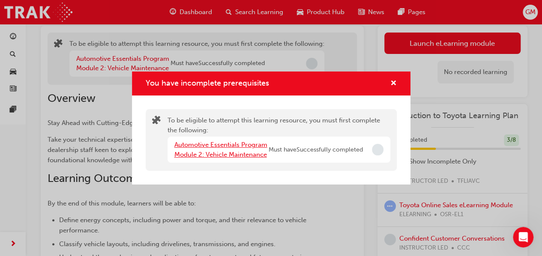
click at [214, 146] on link "Automotive Essentials Program Module 2: Vehicle Maintenance" at bounding box center [220, 150] width 93 height 18
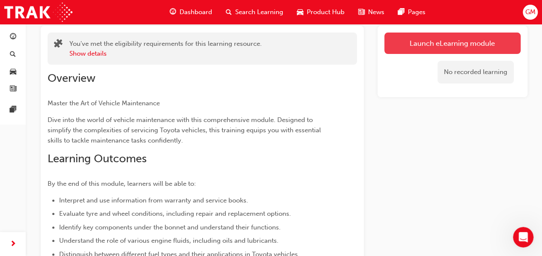
click at [412, 39] on link "Launch eLearning module" at bounding box center [453, 43] width 136 height 21
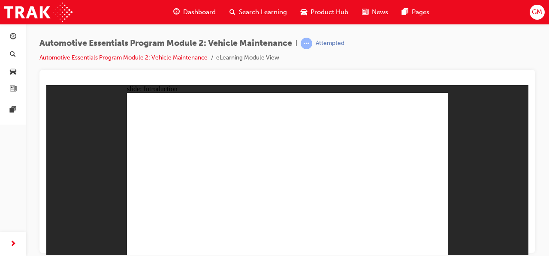
drag, startPoint x: 424, startPoint y: 234, endPoint x: 424, endPoint y: 238, distance: 4.7
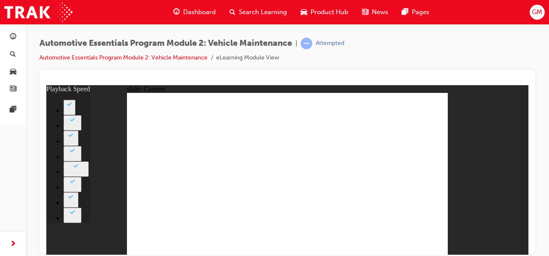
type input "0"
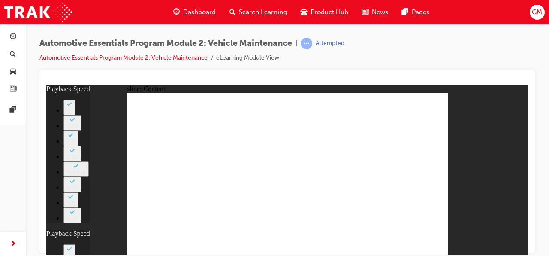
type input "0"
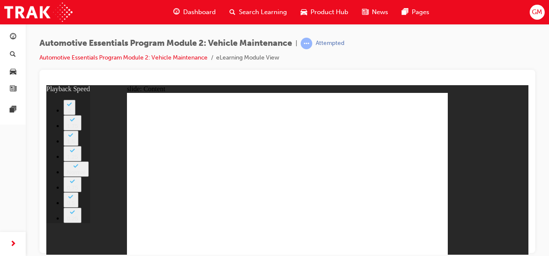
type input "4"
type input "0"
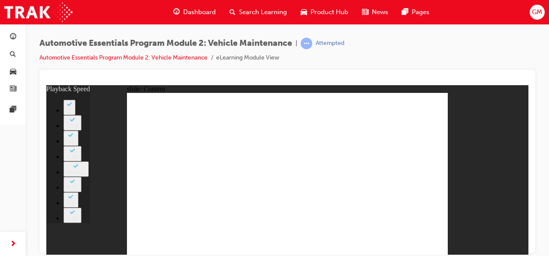
type input "8"
drag, startPoint x: 351, startPoint y: 186, endPoint x: 339, endPoint y: 203, distance: 21.3
type input "27"
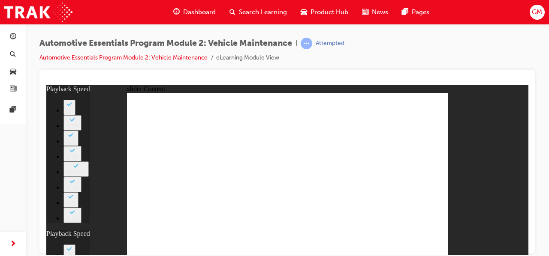
type input "8"
type input "27"
type input "12"
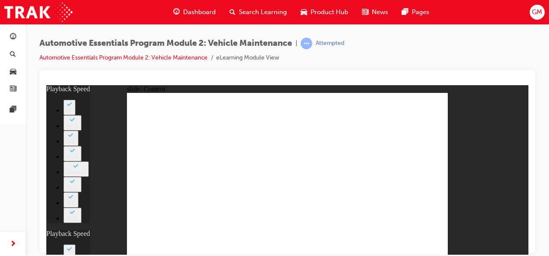
type input "8"
type input "27"
type input "12"
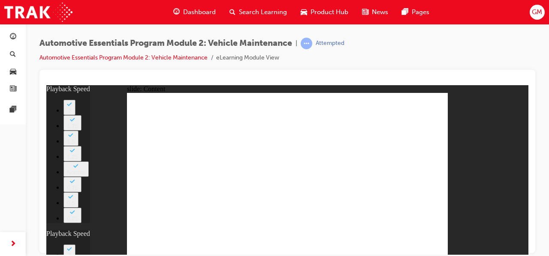
type input "46"
type input "8"
type input "27"
type input "12"
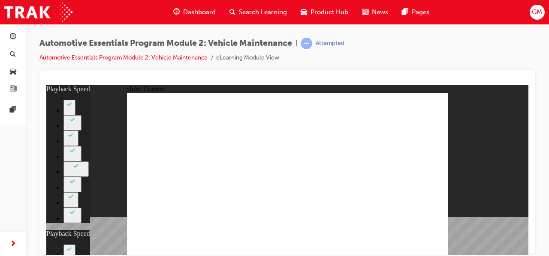
type input "13"
type input "8"
type input "27"
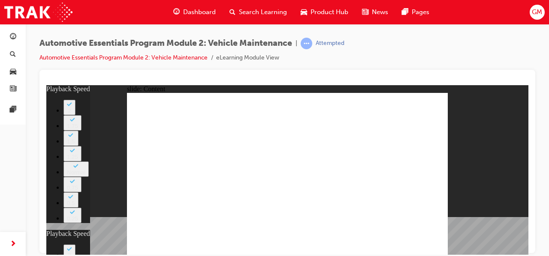
type input "12"
type input "46"
type input "13"
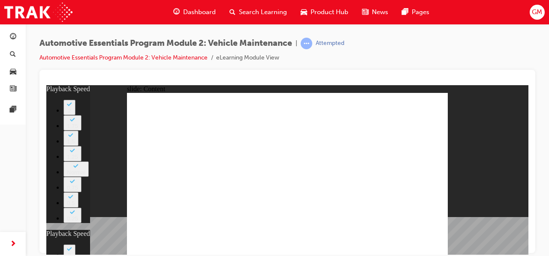
type input "8"
type input "27"
type input "12"
type input "46"
type input "13"
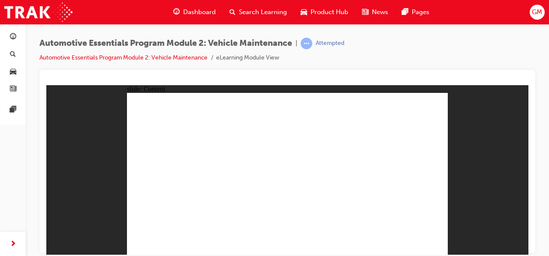
radio input "true"
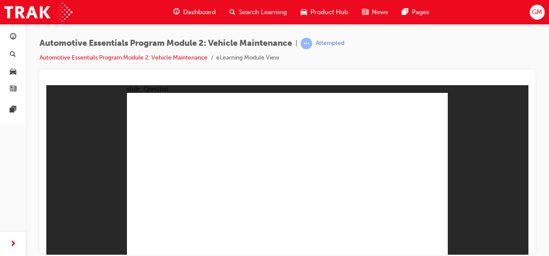
radio input "true"
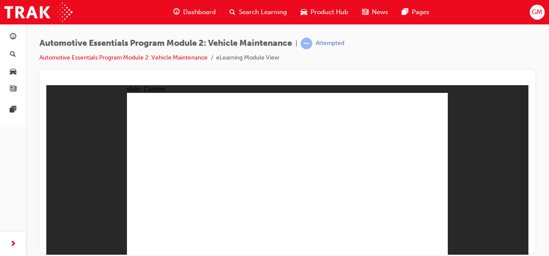
drag, startPoint x: 426, startPoint y: 160, endPoint x: 393, endPoint y: 162, distance: 33.5
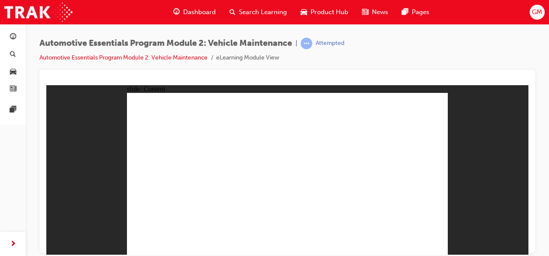
radio input "true"
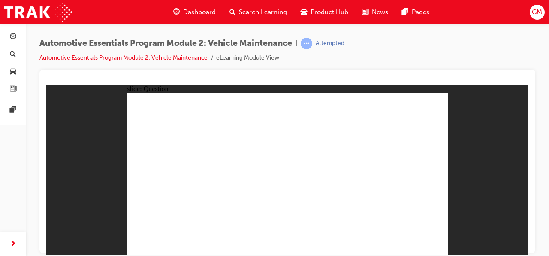
radio input "true"
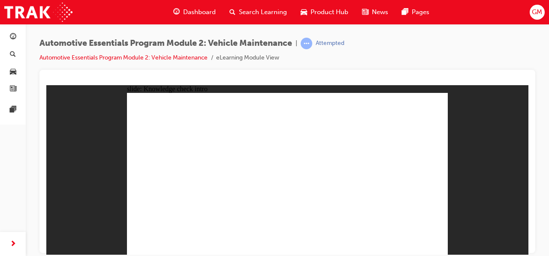
radio input "true"
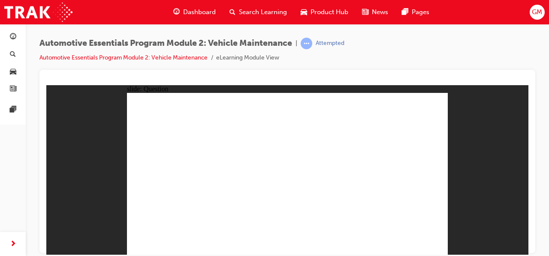
radio input "true"
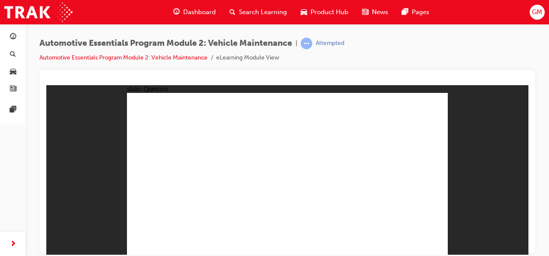
radio input "true"
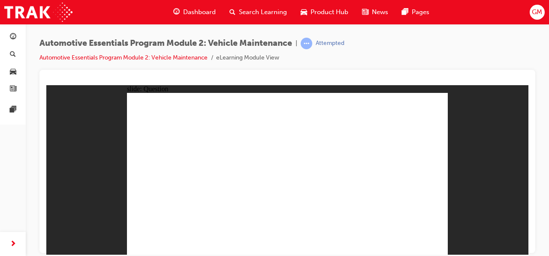
radio input "true"
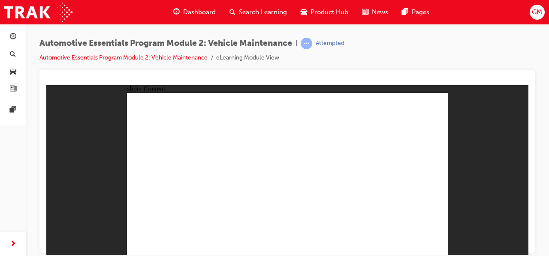
drag, startPoint x: 427, startPoint y: 93, endPoint x: 432, endPoint y: 93, distance: 5.2
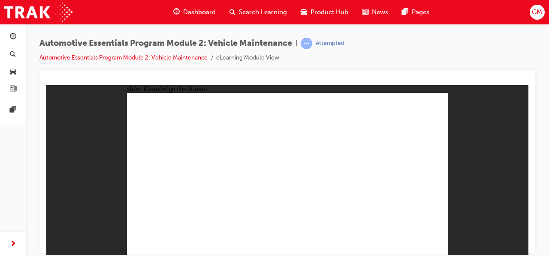
radio input "true"
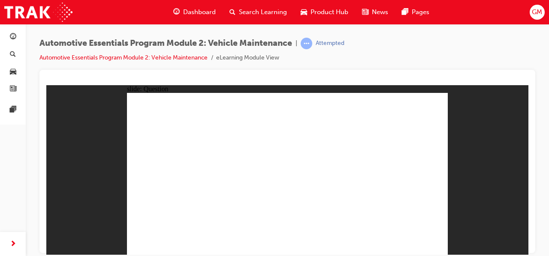
radio input "true"
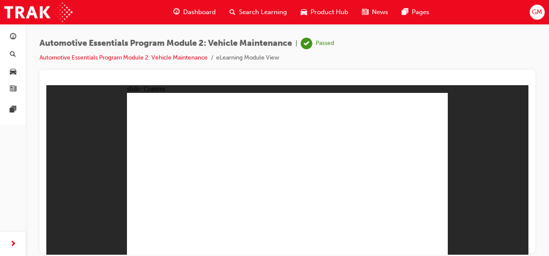
click at [186, 11] on span "Dashboard" at bounding box center [199, 12] width 33 height 10
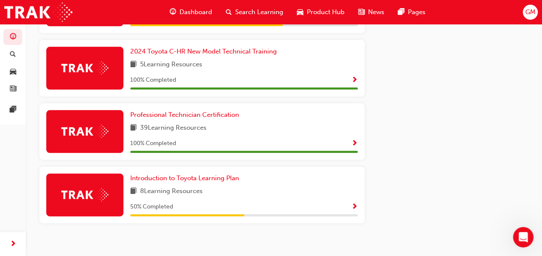
scroll to position [461, 0]
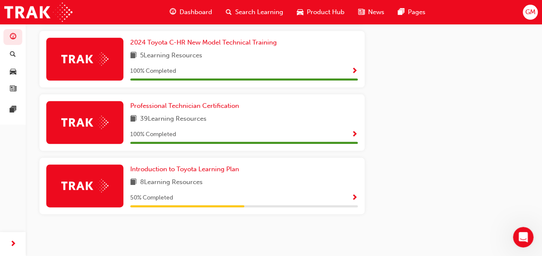
click at [348, 195] on div "50 % Completed" at bounding box center [244, 198] width 228 height 11
click at [352, 196] on span "Show Progress" at bounding box center [355, 199] width 6 height 8
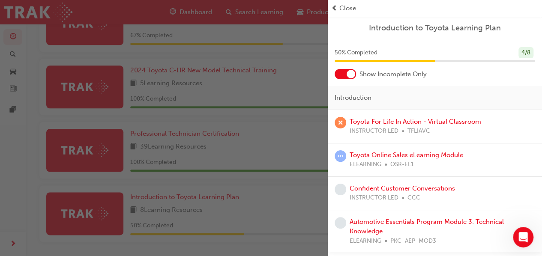
scroll to position [418, 0]
